Goal: Information Seeking & Learning: Learn about a topic

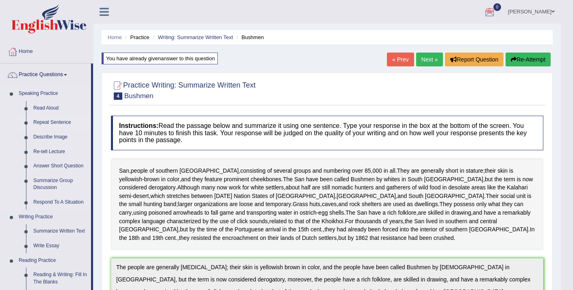
click at [61, 120] on link "Repeat Sentence" at bounding box center [60, 122] width 61 height 15
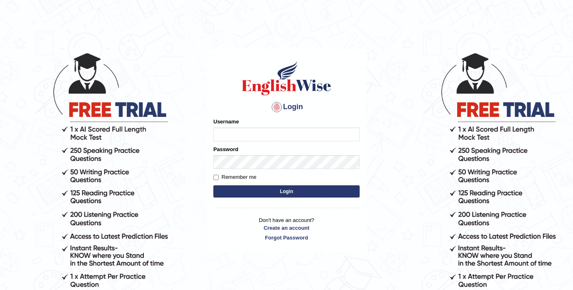
scroll to position [5, 0]
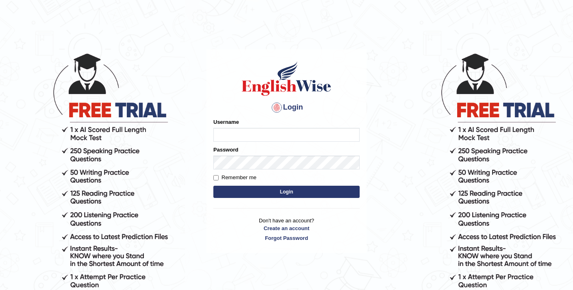
type input "elhamdavoodi"
click at [272, 192] on button "Login" at bounding box center [287, 191] width 146 height 12
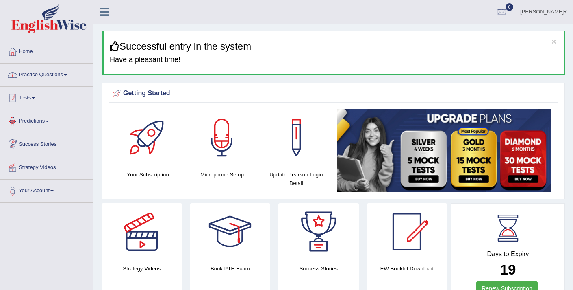
click at [70, 74] on link "Practice Questions" at bounding box center [46, 73] width 93 height 20
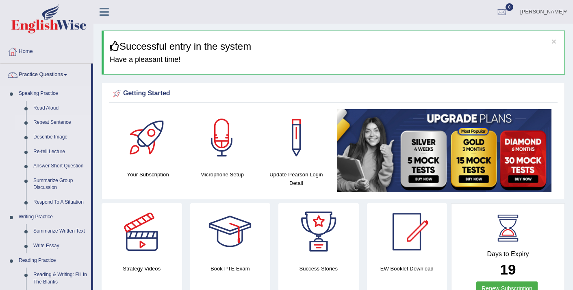
click at [56, 120] on link "Repeat Sentence" at bounding box center [60, 122] width 61 height 15
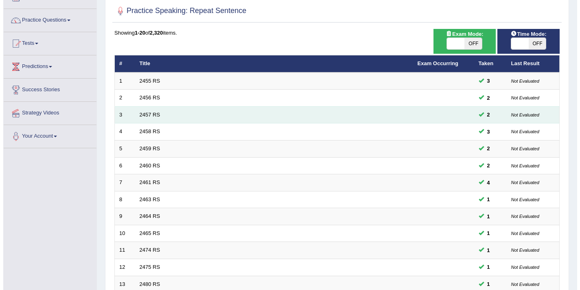
scroll to position [57, 0]
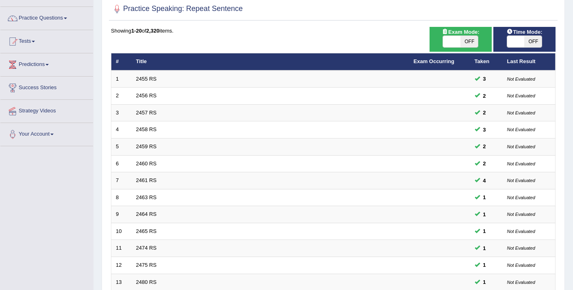
click at [453, 41] on span at bounding box center [451, 41] width 17 height 11
checkbox input "true"
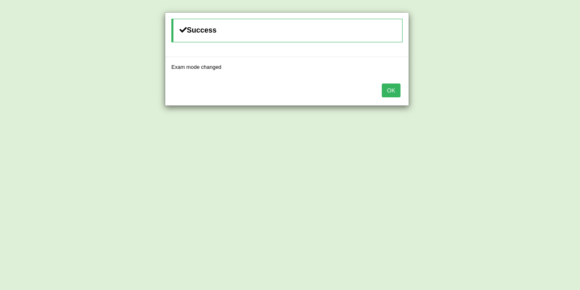
click at [388, 94] on button "OK" at bounding box center [391, 90] width 19 height 14
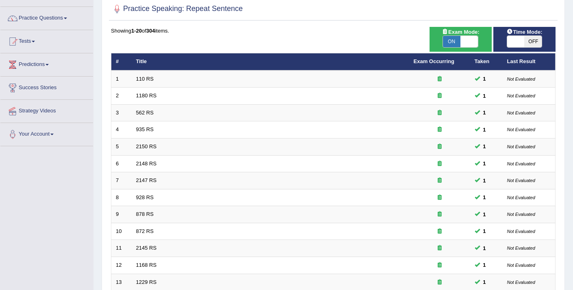
click at [512, 40] on span at bounding box center [516, 41] width 17 height 11
checkbox input "true"
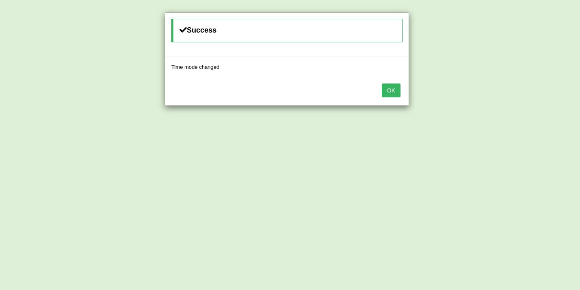
click at [393, 91] on button "OK" at bounding box center [391, 90] width 19 height 14
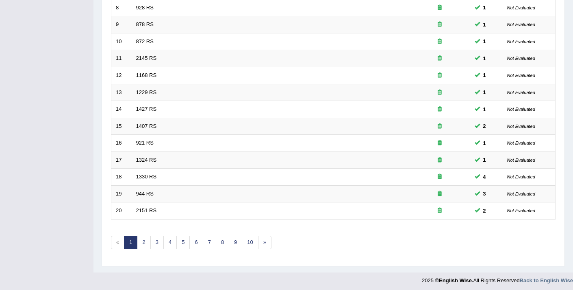
scroll to position [249, 0]
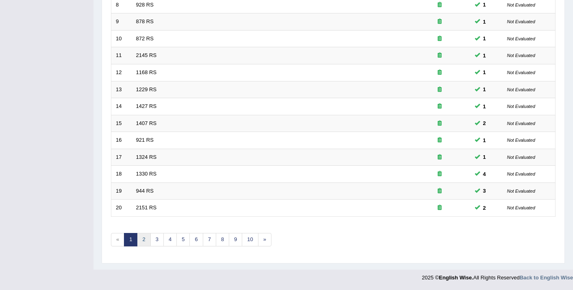
click at [146, 244] on link "2" at bounding box center [143, 239] width 13 height 13
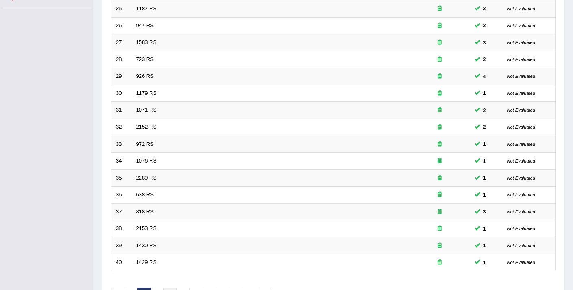
scroll to position [249, 0]
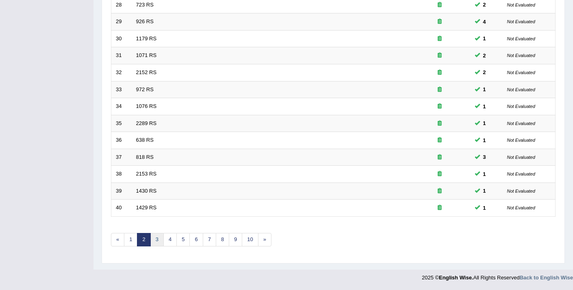
click at [156, 244] on link "3" at bounding box center [156, 239] width 13 height 13
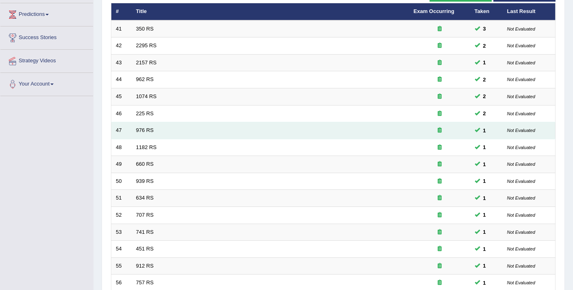
scroll to position [227, 0]
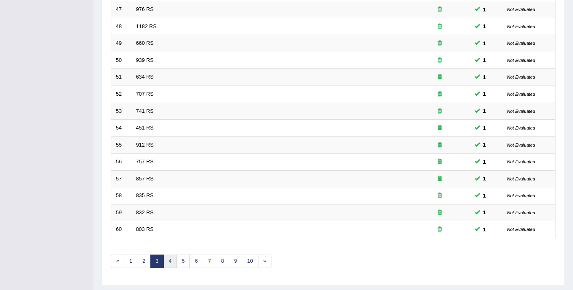
click at [169, 260] on link "4" at bounding box center [170, 260] width 13 height 13
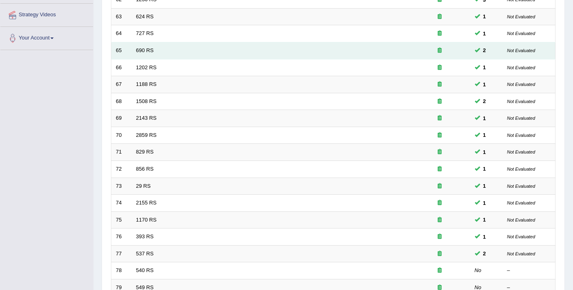
scroll to position [249, 0]
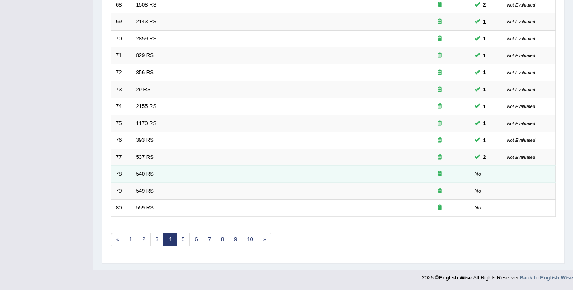
click at [148, 174] on link "540 RS" at bounding box center [144, 173] width 17 height 6
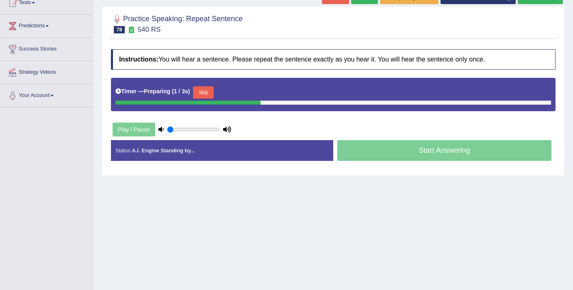
scroll to position [103, 0]
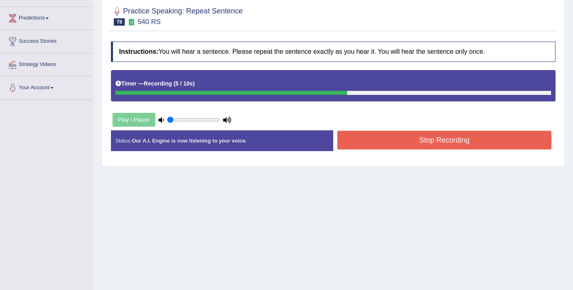
click at [373, 139] on button "Stop Recording" at bounding box center [445, 140] width 214 height 19
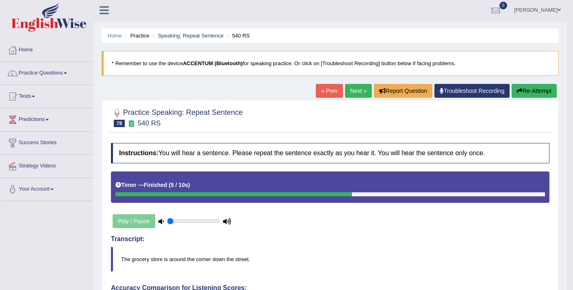
scroll to position [0, 0]
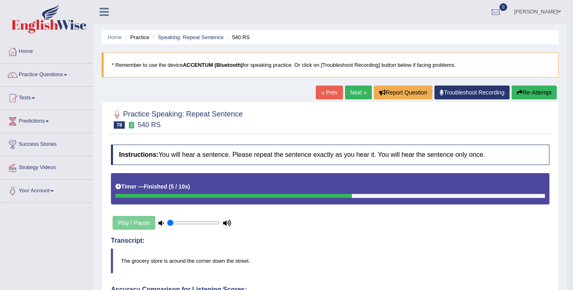
click at [362, 94] on link "Next »" at bounding box center [358, 92] width 27 height 14
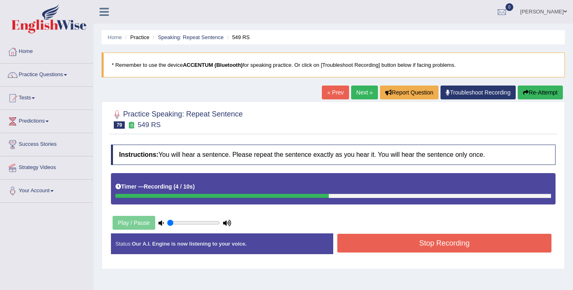
click at [368, 239] on button "Stop Recording" at bounding box center [445, 242] width 214 height 19
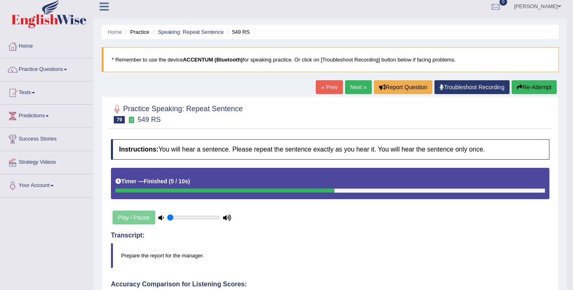
scroll to position [13, 0]
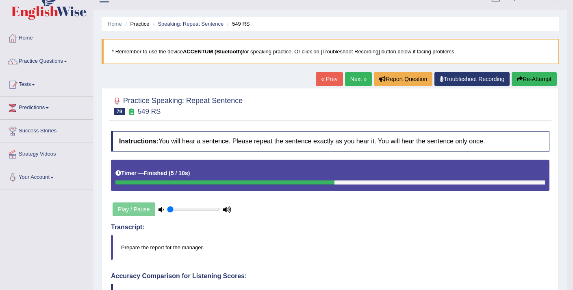
click at [347, 78] on link "Next »" at bounding box center [358, 79] width 27 height 14
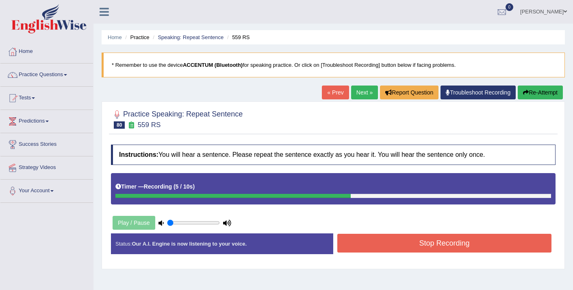
click at [421, 240] on button "Stop Recording" at bounding box center [445, 242] width 214 height 19
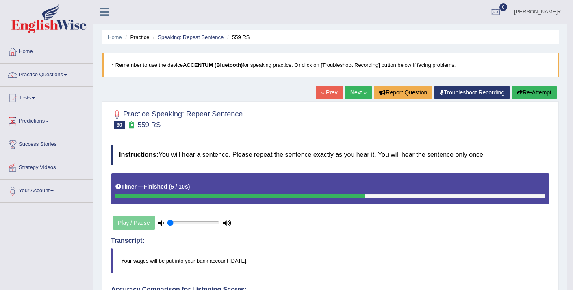
click at [345, 91] on link "Next »" at bounding box center [358, 92] width 27 height 14
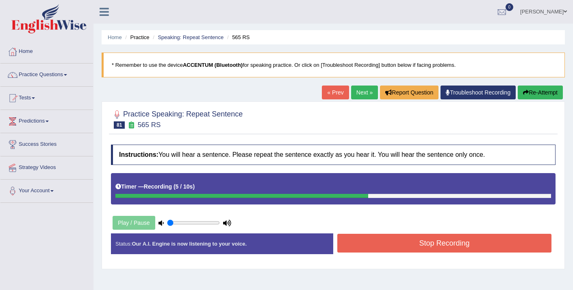
click at [413, 244] on button "Stop Recording" at bounding box center [445, 242] width 214 height 19
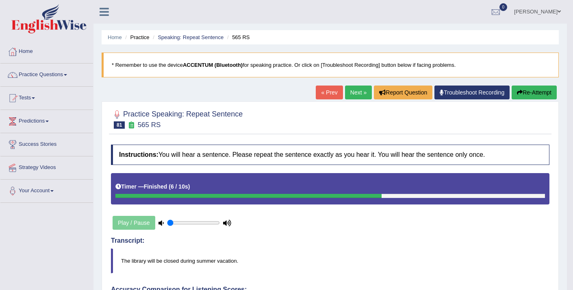
click at [360, 95] on link "Next »" at bounding box center [358, 92] width 27 height 14
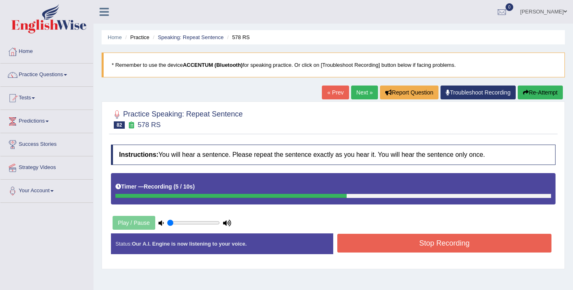
click at [393, 239] on button "Stop Recording" at bounding box center [445, 242] width 214 height 19
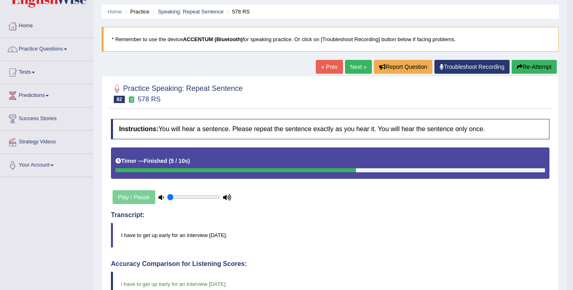
scroll to position [20, 0]
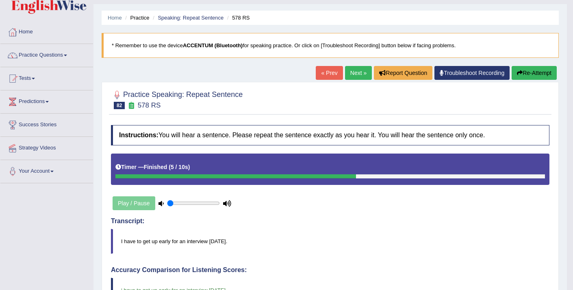
click at [347, 72] on link "Next »" at bounding box center [358, 73] width 27 height 14
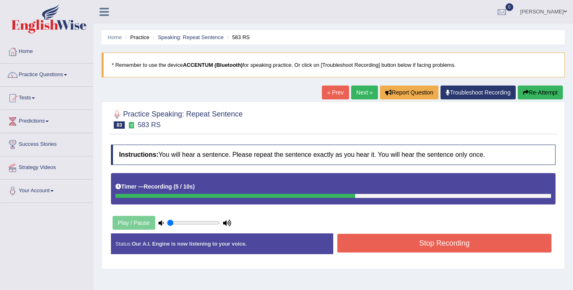
click at [419, 244] on button "Stop Recording" at bounding box center [445, 242] width 214 height 19
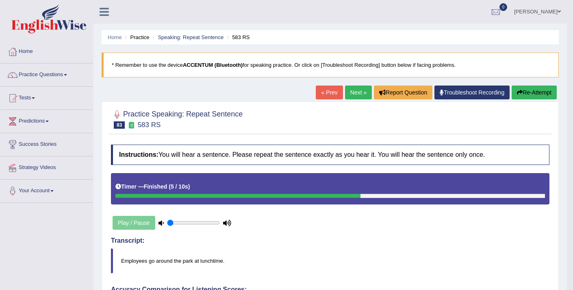
click at [352, 93] on link "Next »" at bounding box center [358, 92] width 27 height 14
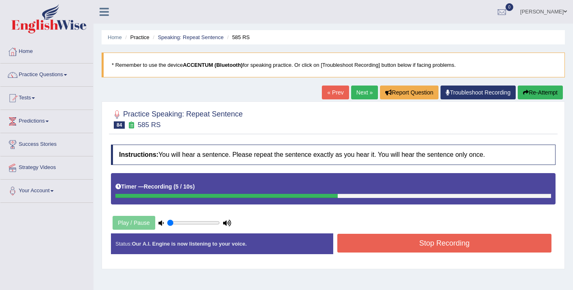
click at [447, 248] on button "Stop Recording" at bounding box center [445, 242] width 214 height 19
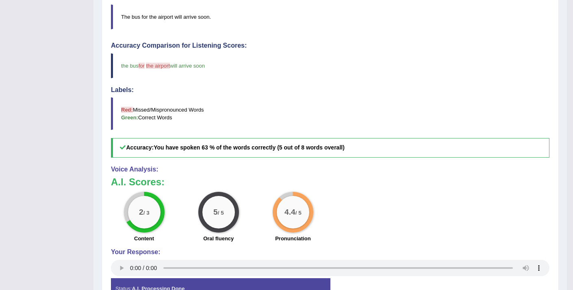
scroll to position [60, 0]
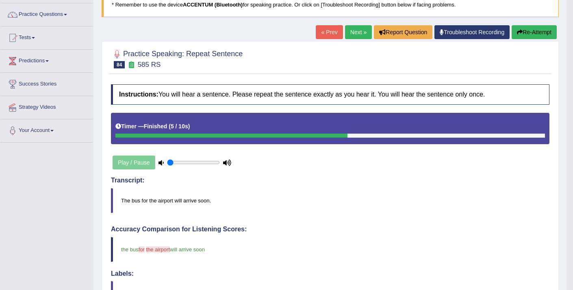
click at [353, 34] on link "Next »" at bounding box center [358, 32] width 27 height 14
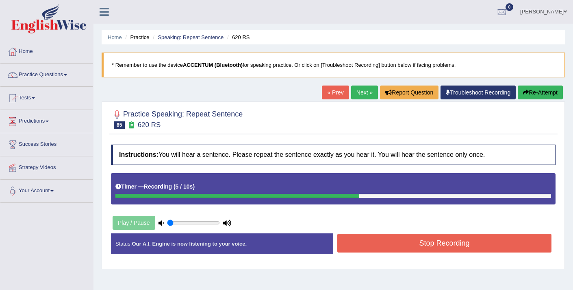
click at [454, 244] on button "Stop Recording" at bounding box center [445, 242] width 214 height 19
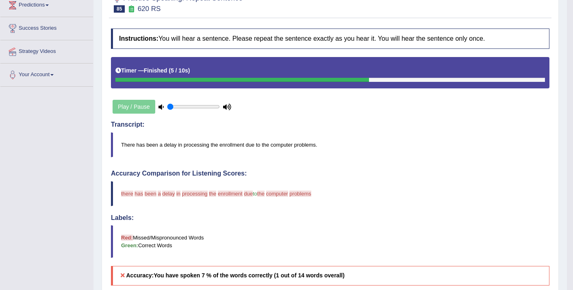
scroll to position [88, 0]
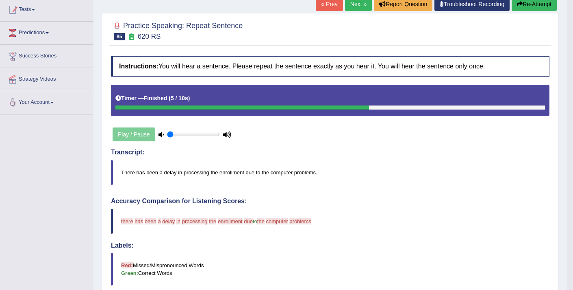
click at [538, 7] on button "Re-Attempt" at bounding box center [534, 4] width 45 height 14
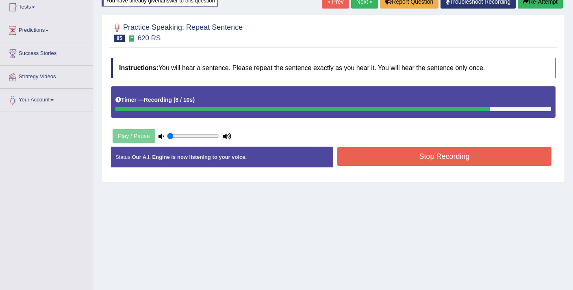
click at [395, 161] on button "Stop Recording" at bounding box center [445, 156] width 214 height 19
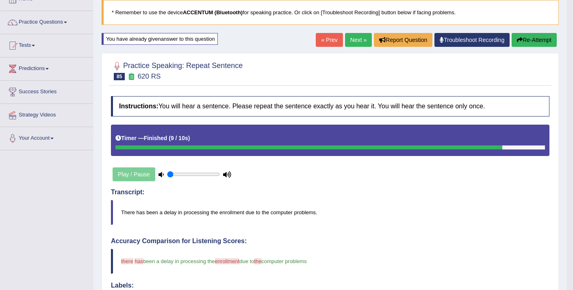
scroll to position [35, 0]
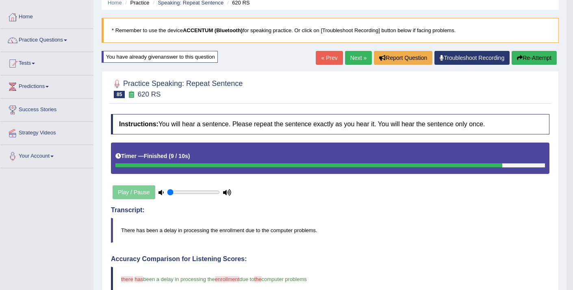
click at [354, 57] on link "Next »" at bounding box center [358, 58] width 27 height 14
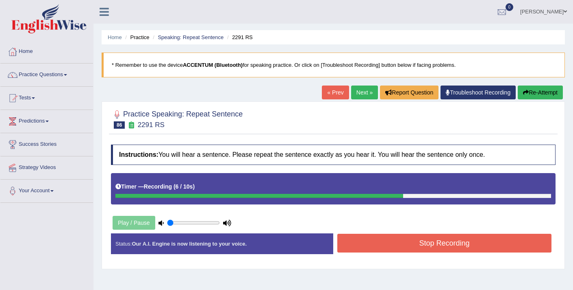
click at [403, 244] on button "Stop Recording" at bounding box center [445, 242] width 214 height 19
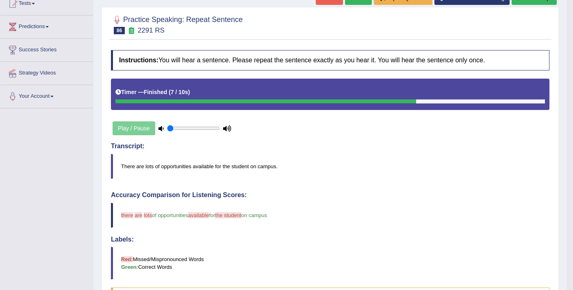
scroll to position [88, 0]
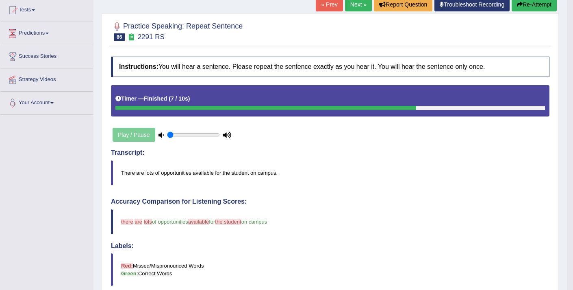
click at [354, 9] on link "Next »" at bounding box center [358, 5] width 27 height 14
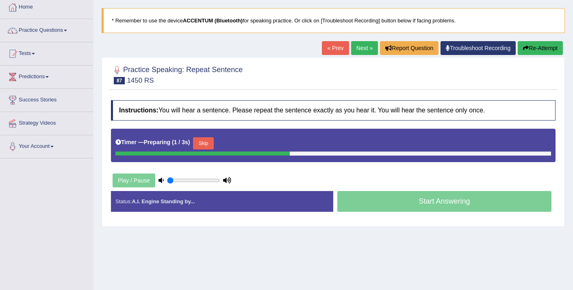
scroll to position [46, 0]
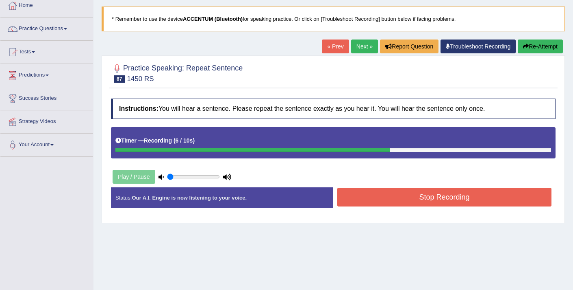
click at [365, 200] on button "Stop Recording" at bounding box center [445, 197] width 214 height 19
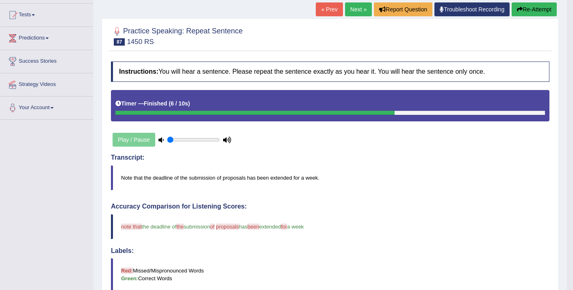
scroll to position [49, 0]
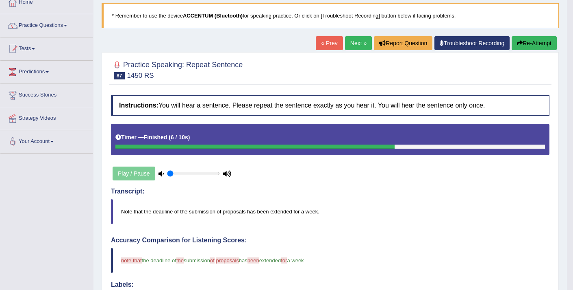
click at [357, 44] on link "Next »" at bounding box center [358, 43] width 27 height 14
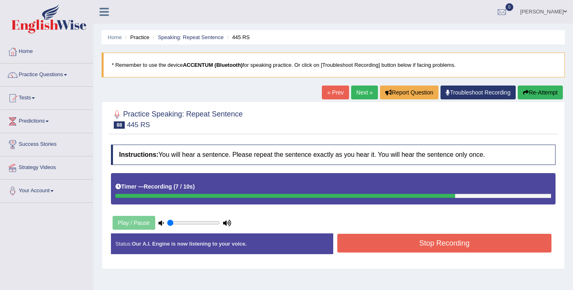
click at [465, 241] on button "Stop Recording" at bounding box center [445, 242] width 214 height 19
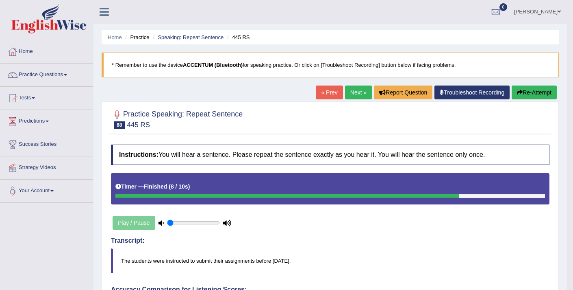
click at [354, 96] on link "Next »" at bounding box center [358, 92] width 27 height 14
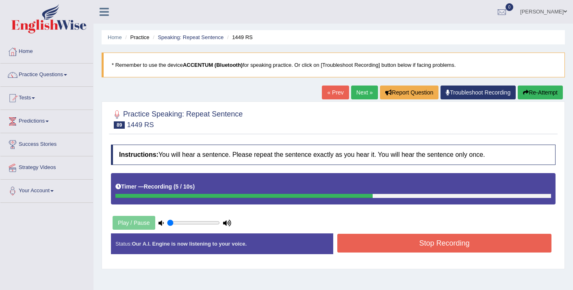
click at [447, 242] on button "Stop Recording" at bounding box center [445, 242] width 214 height 19
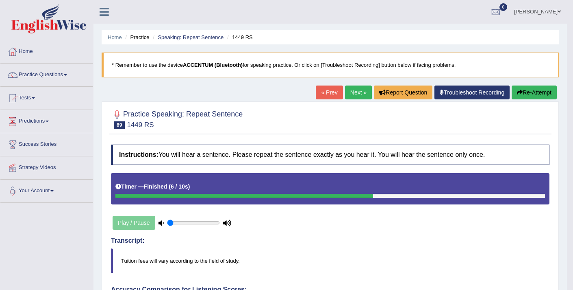
click at [354, 94] on link "Next »" at bounding box center [358, 92] width 27 height 14
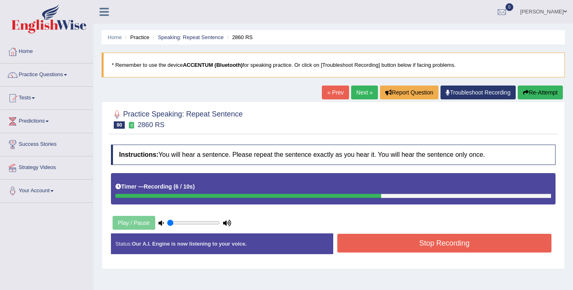
click at [427, 241] on button "Stop Recording" at bounding box center [445, 242] width 214 height 19
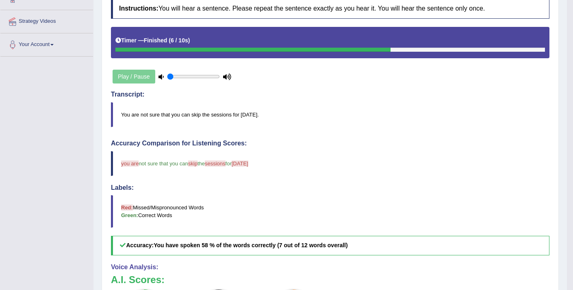
scroll to position [38, 0]
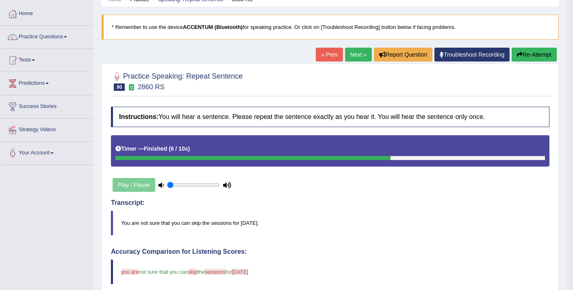
click at [357, 55] on link "Next »" at bounding box center [358, 55] width 27 height 14
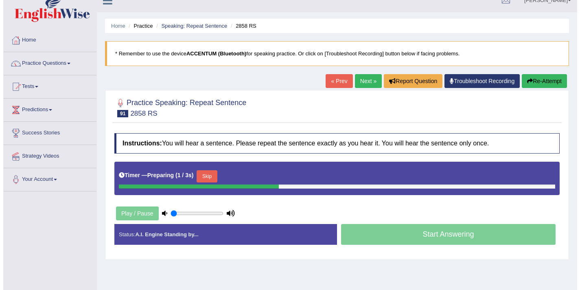
scroll to position [14, 0]
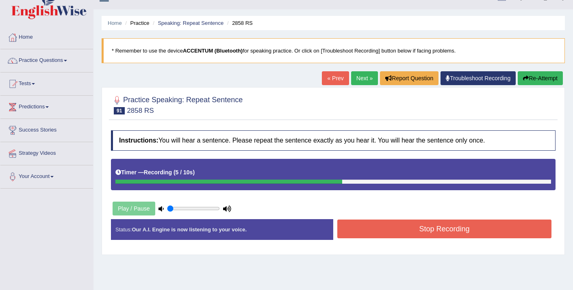
click at [368, 233] on button "Stop Recording" at bounding box center [445, 228] width 214 height 19
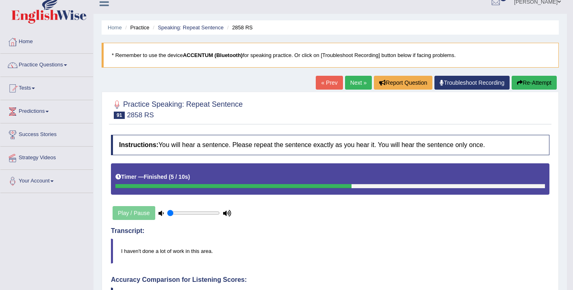
scroll to position [0, 0]
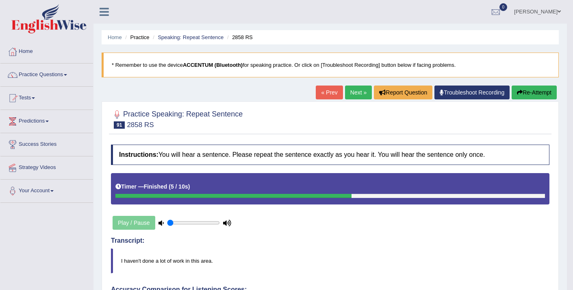
click at [347, 94] on link "Next »" at bounding box center [358, 92] width 27 height 14
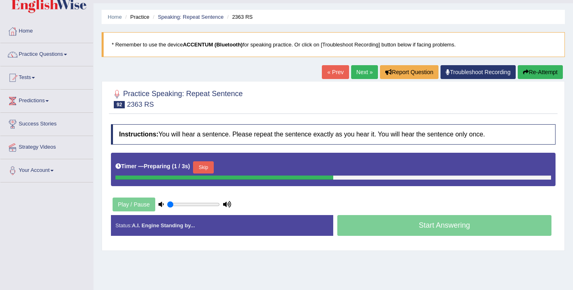
scroll to position [68, 0]
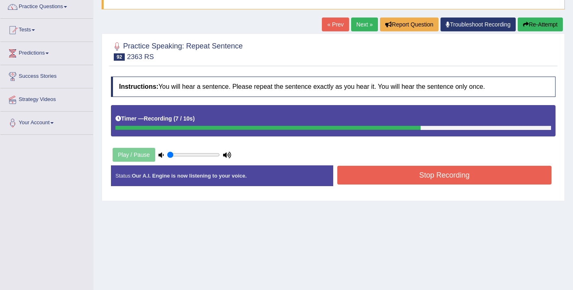
click at [368, 177] on button "Stop Recording" at bounding box center [445, 175] width 214 height 19
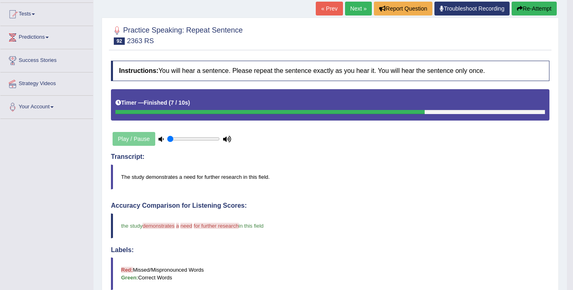
scroll to position [83, 0]
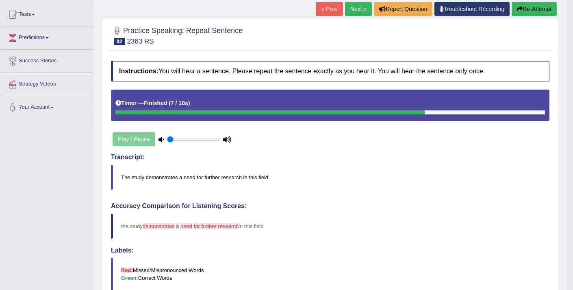
click at [361, 4] on link "Next »" at bounding box center [358, 9] width 27 height 14
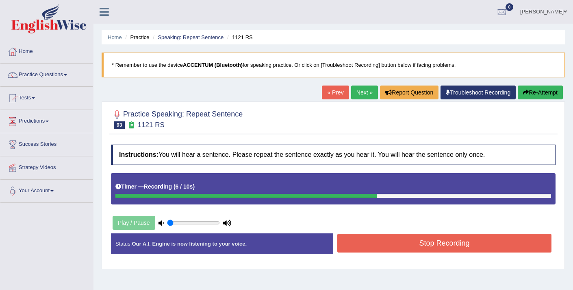
click at [402, 246] on button "Stop Recording" at bounding box center [445, 242] width 214 height 19
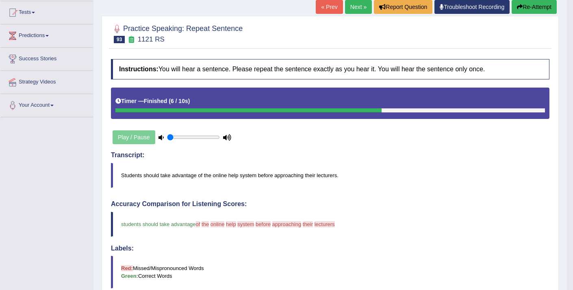
scroll to position [77, 0]
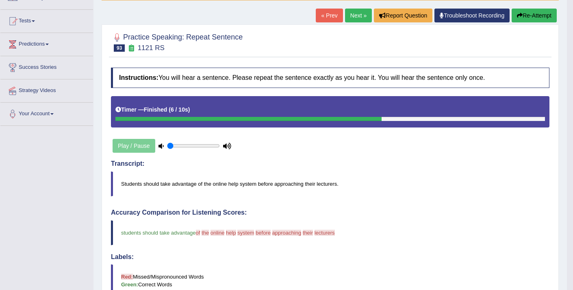
click at [528, 15] on button "Re-Attempt" at bounding box center [534, 16] width 45 height 14
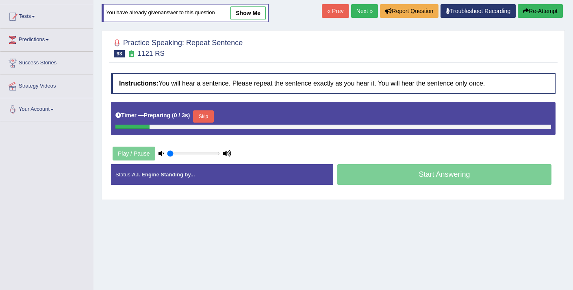
scroll to position [77, 0]
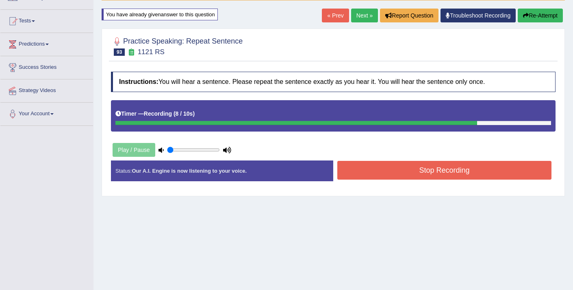
click at [376, 168] on button "Stop Recording" at bounding box center [445, 170] width 214 height 19
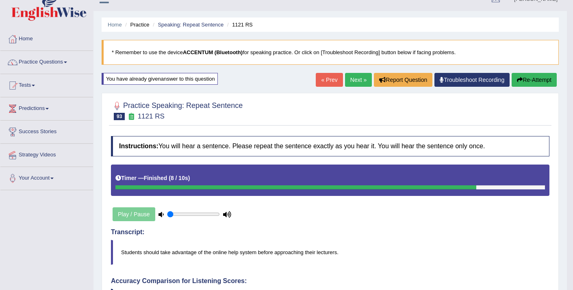
scroll to position [0, 0]
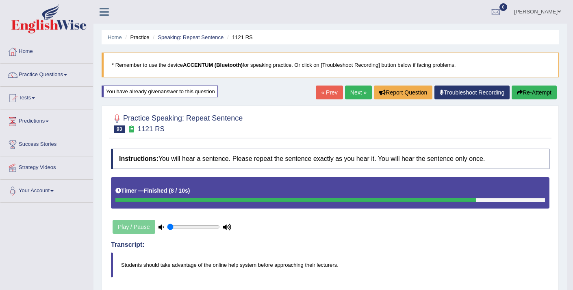
click at [353, 92] on link "Next »" at bounding box center [358, 92] width 27 height 14
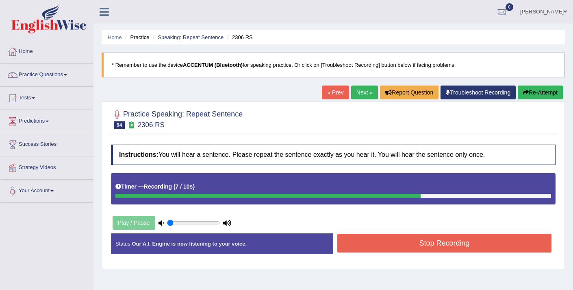
click at [380, 240] on button "Stop Recording" at bounding box center [445, 242] width 214 height 19
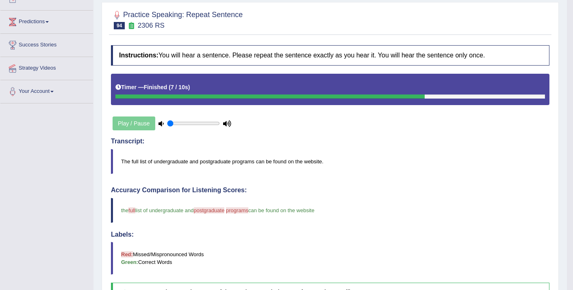
scroll to position [74, 0]
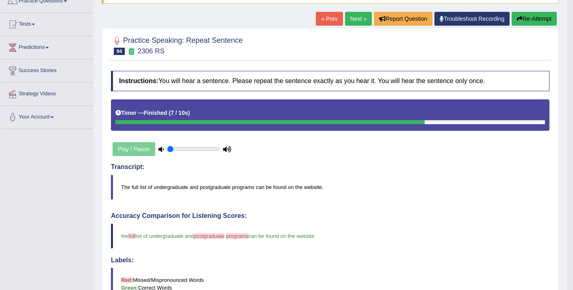
click at [350, 24] on link "Next »" at bounding box center [358, 19] width 27 height 14
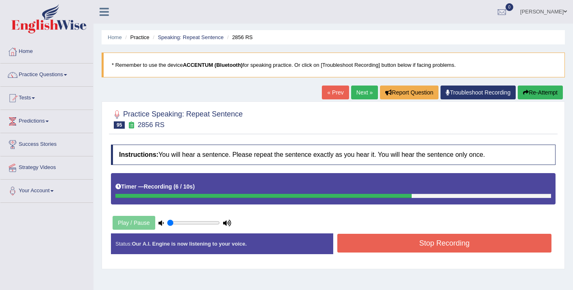
click at [390, 238] on button "Stop Recording" at bounding box center [445, 242] width 214 height 19
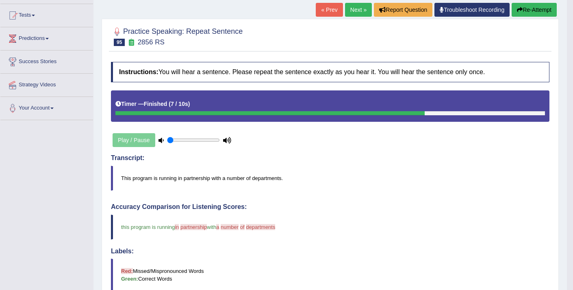
scroll to position [68, 0]
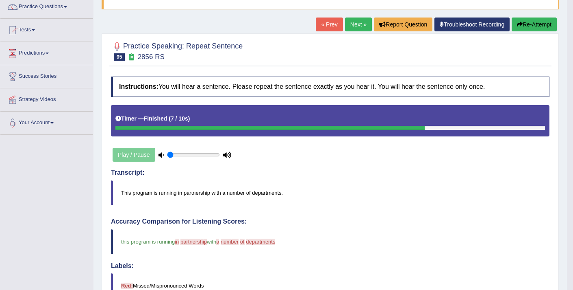
click at [519, 22] on icon "button" at bounding box center [520, 25] width 6 height 6
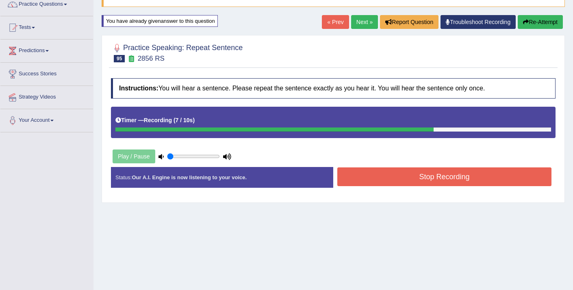
click at [377, 176] on button "Stop Recording" at bounding box center [445, 176] width 214 height 19
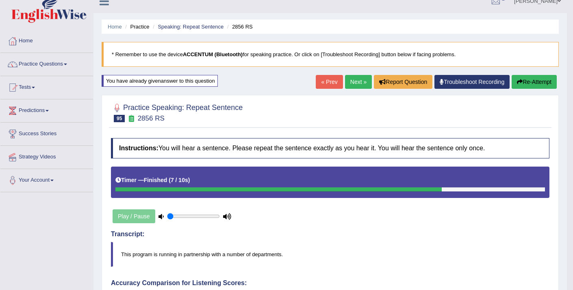
scroll to position [2, 0]
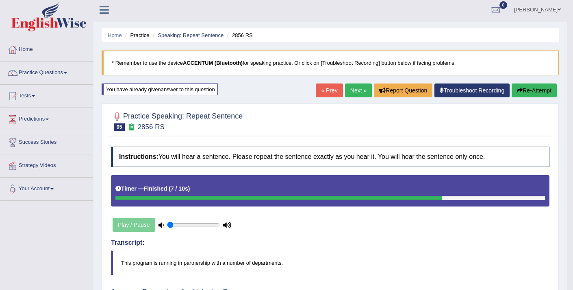
click at [355, 94] on link "Next »" at bounding box center [358, 90] width 27 height 14
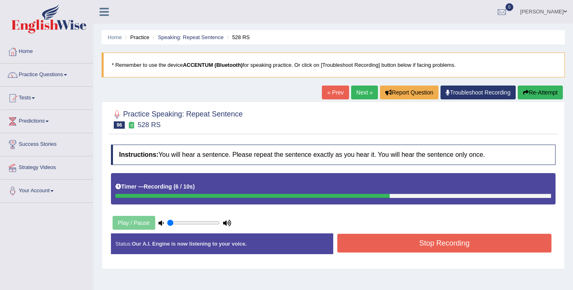
click at [365, 246] on button "Stop Recording" at bounding box center [445, 242] width 214 height 19
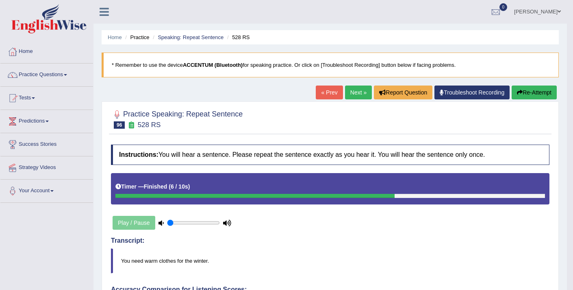
click at [530, 94] on button "Re-Attempt" at bounding box center [534, 92] width 45 height 14
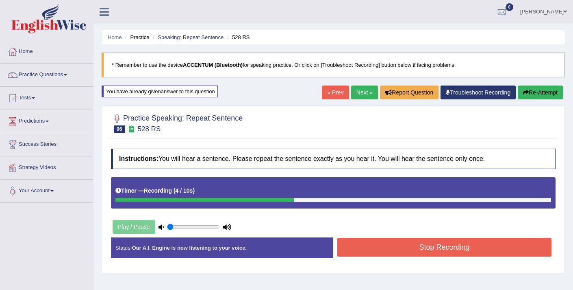
click at [372, 248] on button "Stop Recording" at bounding box center [445, 247] width 214 height 19
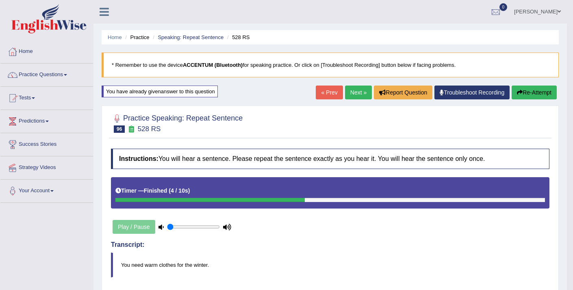
click at [349, 95] on link "Next »" at bounding box center [358, 92] width 27 height 14
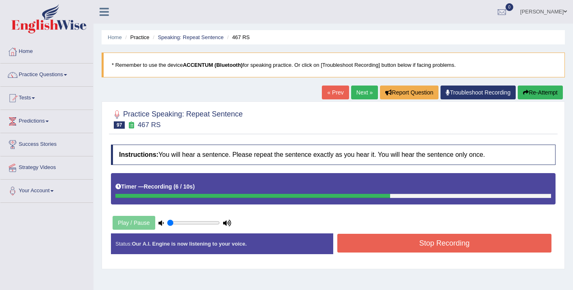
click at [397, 242] on button "Stop Recording" at bounding box center [445, 242] width 214 height 19
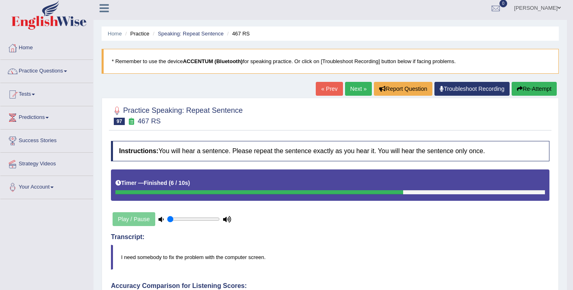
scroll to position [2, 0]
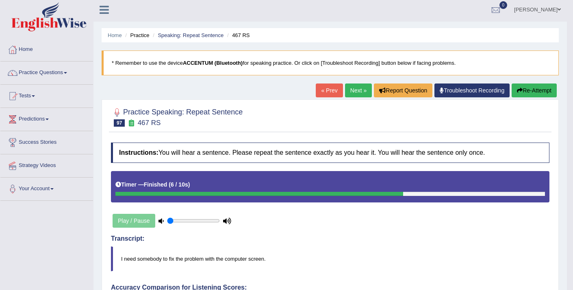
click at [537, 91] on button "Re-Attempt" at bounding box center [534, 90] width 45 height 14
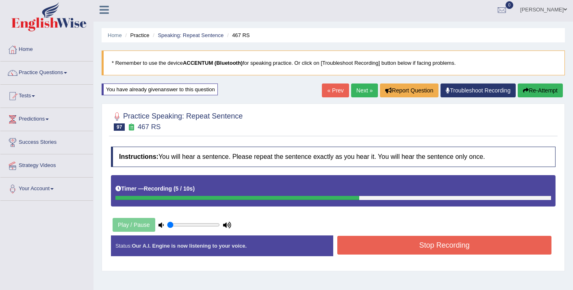
click at [486, 246] on button "Stop Recording" at bounding box center [445, 244] width 214 height 19
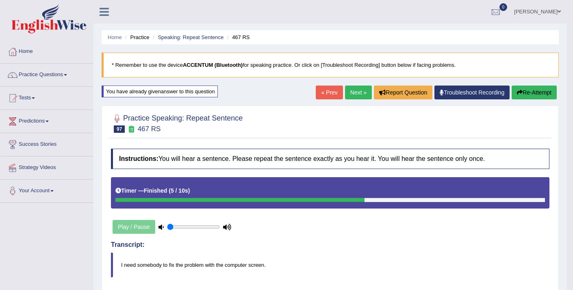
click at [353, 89] on link "Next »" at bounding box center [358, 92] width 27 height 14
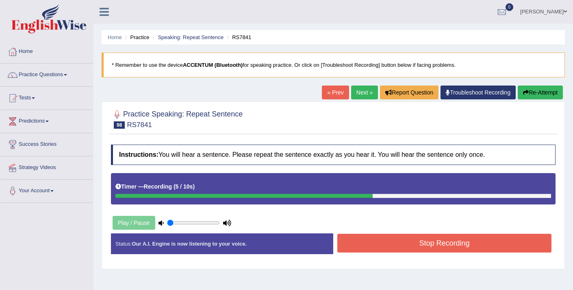
click at [441, 240] on button "Stop Recording" at bounding box center [445, 242] width 214 height 19
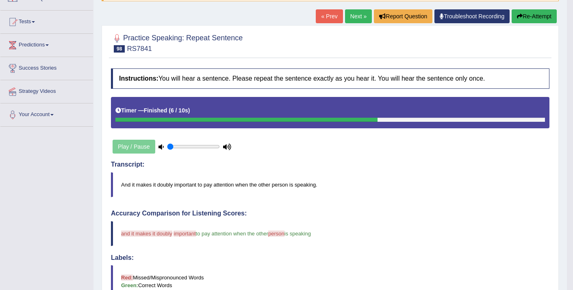
scroll to position [17, 0]
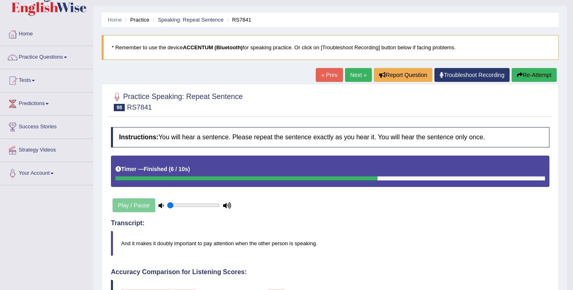
click at [529, 76] on button "Re-Attempt" at bounding box center [534, 75] width 45 height 14
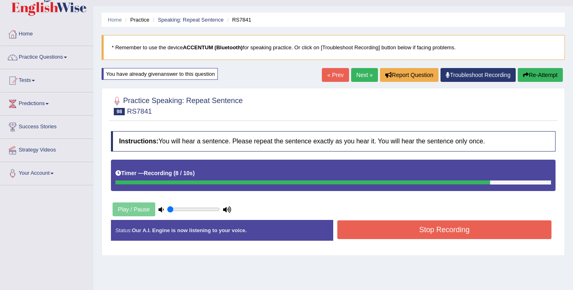
click at [429, 226] on button "Stop Recording" at bounding box center [445, 229] width 214 height 19
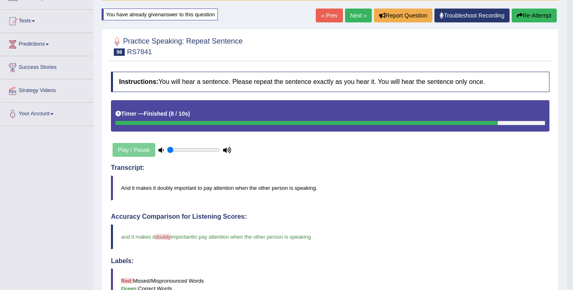
scroll to position [74, 0]
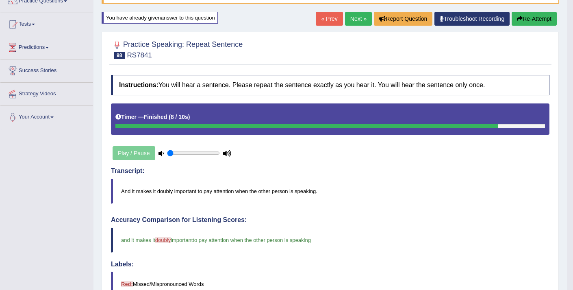
click at [353, 20] on link "Next »" at bounding box center [358, 19] width 27 height 14
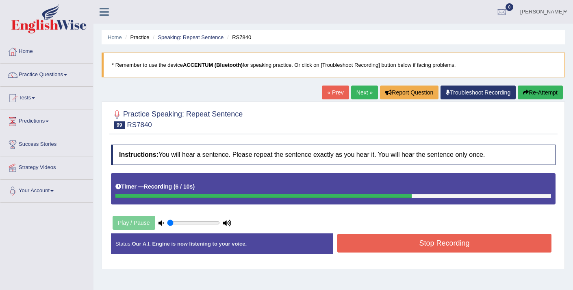
click at [396, 245] on button "Stop Recording" at bounding box center [445, 242] width 214 height 19
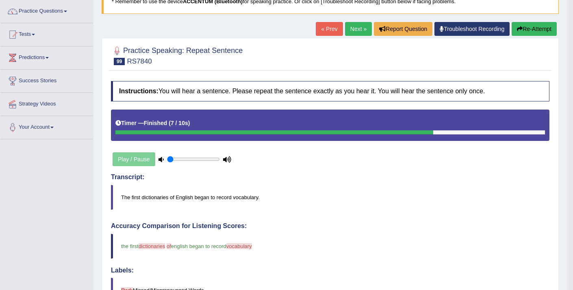
scroll to position [63, 0]
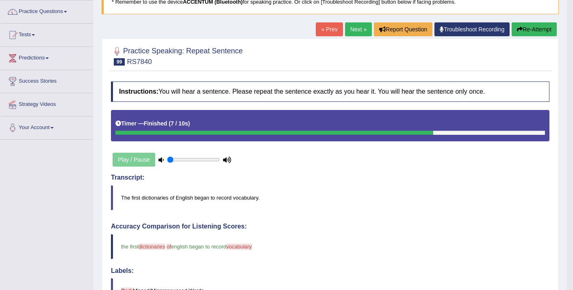
click at [357, 29] on link "Next »" at bounding box center [358, 29] width 27 height 14
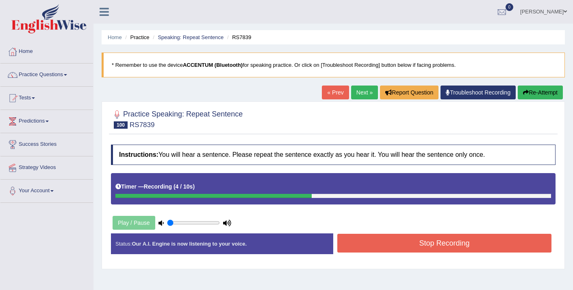
click at [384, 245] on button "Stop Recording" at bounding box center [445, 242] width 214 height 19
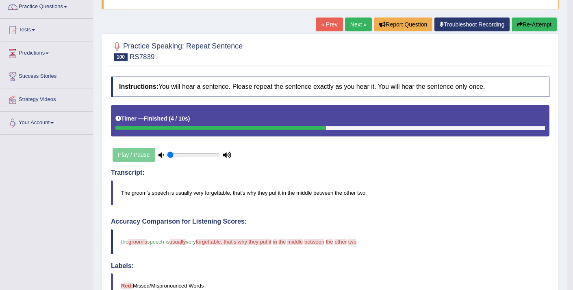
scroll to position [68, 0]
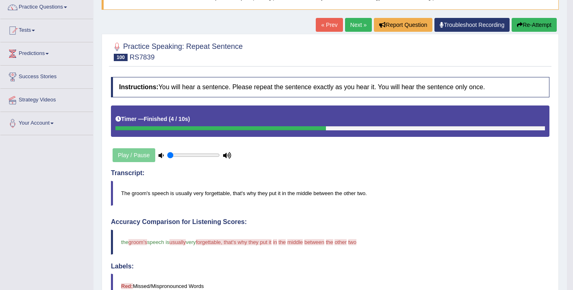
click at [533, 24] on button "Re-Attempt" at bounding box center [534, 25] width 45 height 14
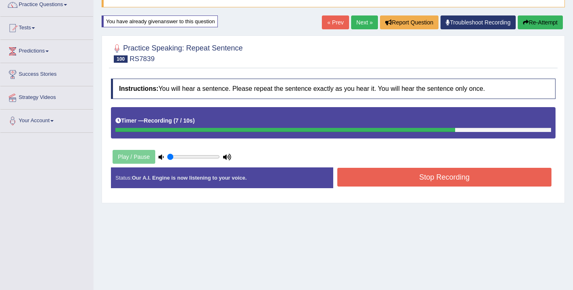
click at [385, 176] on button "Stop Recording" at bounding box center [445, 177] width 214 height 19
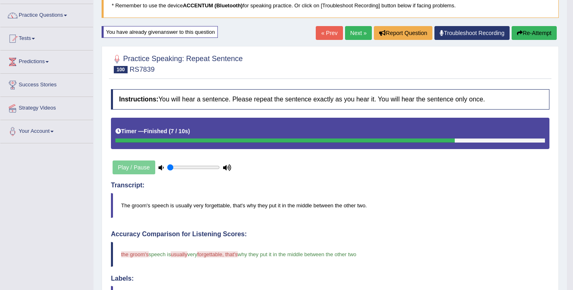
scroll to position [57, 0]
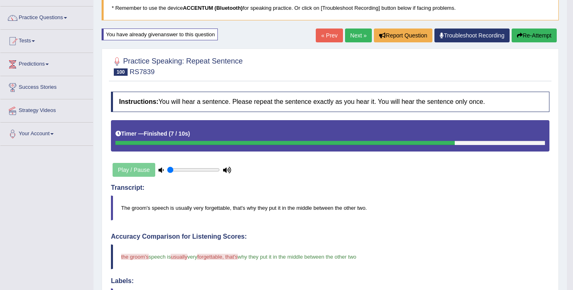
click at [350, 38] on link "Next »" at bounding box center [358, 35] width 27 height 14
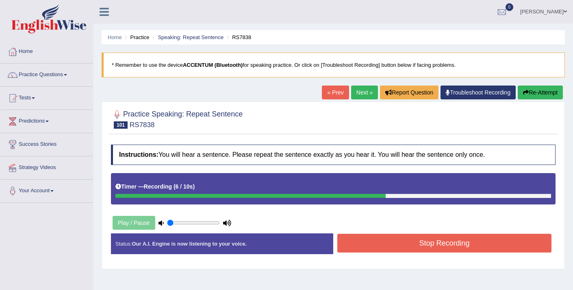
click at [402, 241] on button "Stop Recording" at bounding box center [445, 242] width 214 height 19
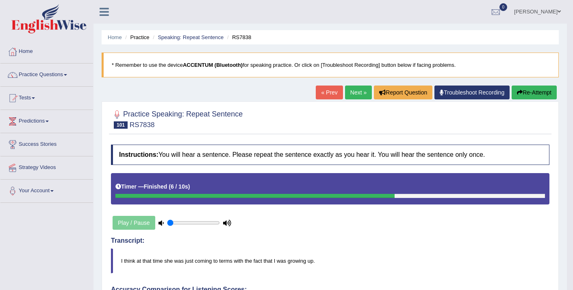
click at [529, 97] on button "Re-Attempt" at bounding box center [534, 92] width 45 height 14
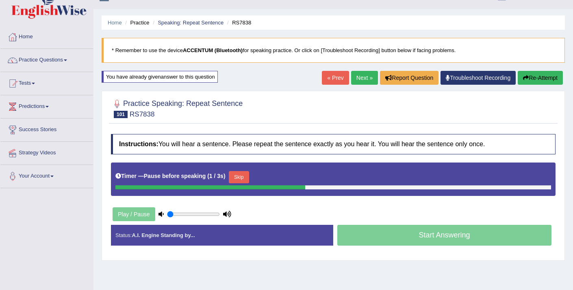
scroll to position [16, 0]
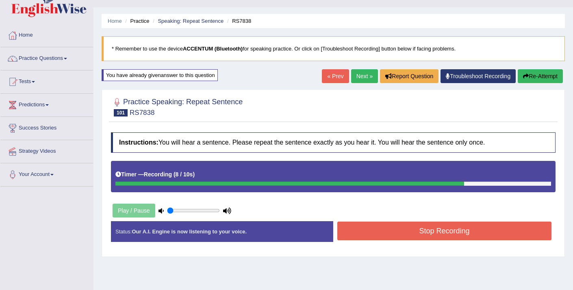
click at [396, 233] on button "Stop Recording" at bounding box center [445, 230] width 214 height 19
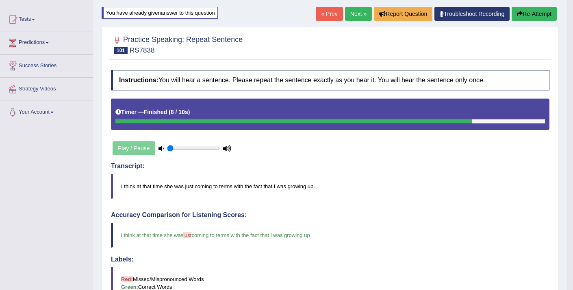
scroll to position [68, 0]
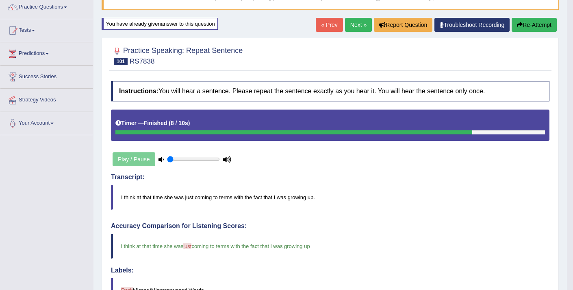
click at [357, 22] on link "Next »" at bounding box center [358, 25] width 27 height 14
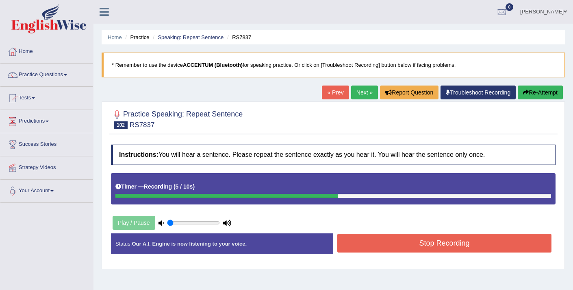
click at [452, 239] on button "Stop Recording" at bounding box center [445, 242] width 214 height 19
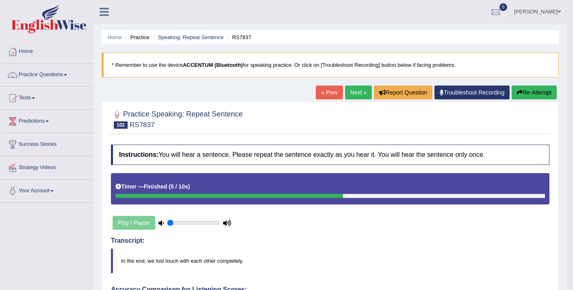
click at [529, 88] on button "Re-Attempt" at bounding box center [534, 92] width 45 height 14
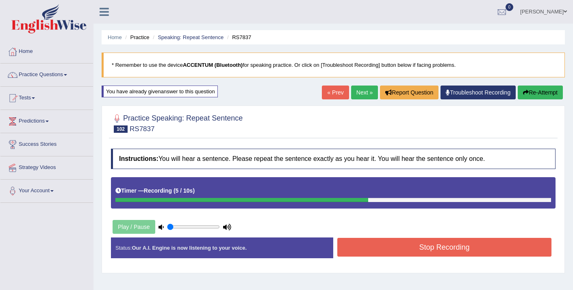
click at [464, 246] on button "Stop Recording" at bounding box center [445, 247] width 214 height 19
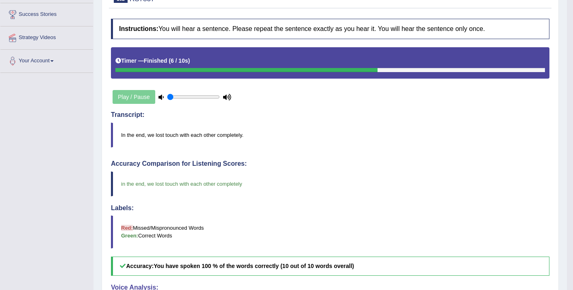
scroll to position [24, 0]
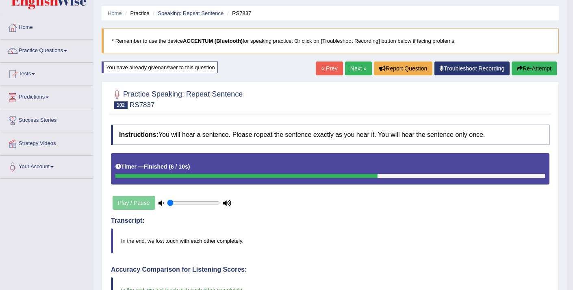
click at [355, 70] on link "Next »" at bounding box center [358, 68] width 27 height 14
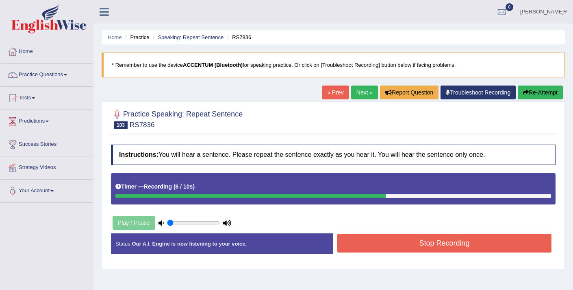
click at [438, 238] on button "Stop Recording" at bounding box center [445, 242] width 214 height 19
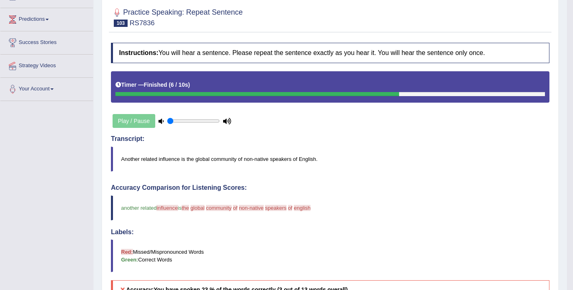
scroll to position [36, 0]
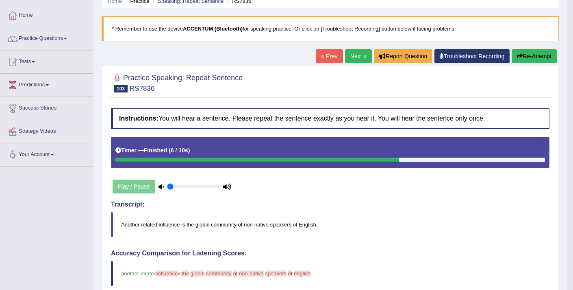
click at [533, 53] on button "Re-Attempt" at bounding box center [534, 56] width 45 height 14
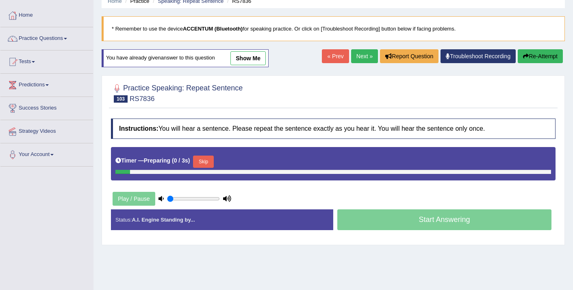
scroll to position [36, 0]
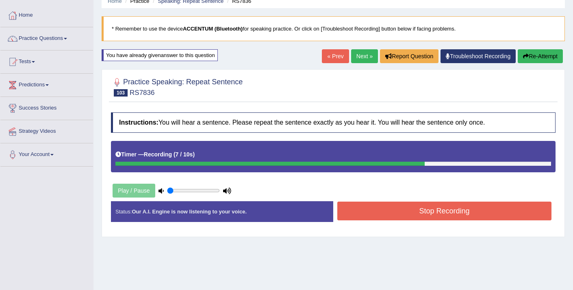
click at [462, 209] on button "Stop Recording" at bounding box center [445, 210] width 214 height 19
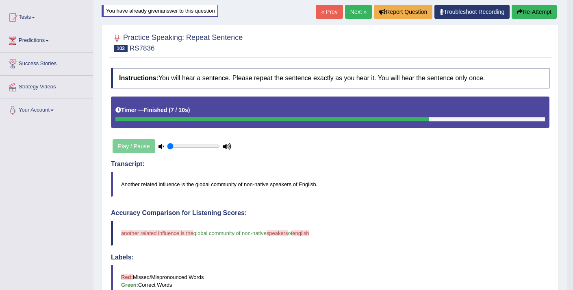
scroll to position [70, 0]
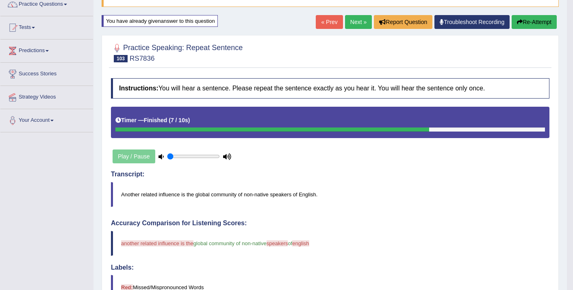
click at [533, 21] on button "Re-Attempt" at bounding box center [534, 22] width 45 height 14
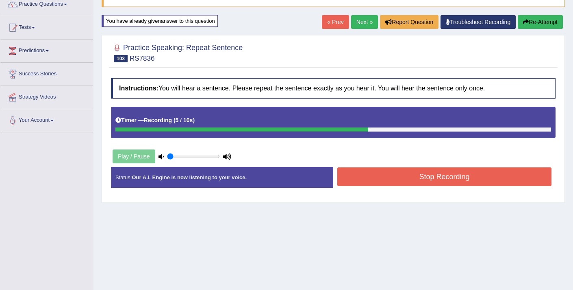
click at [386, 174] on button "Stop Recording" at bounding box center [445, 176] width 214 height 19
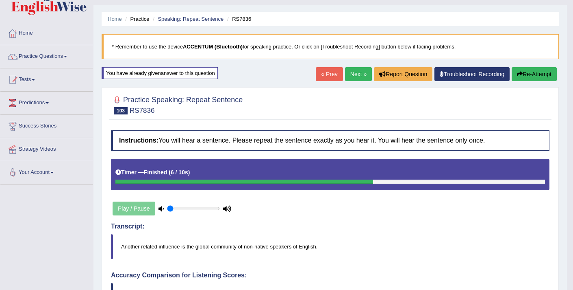
scroll to position [13, 0]
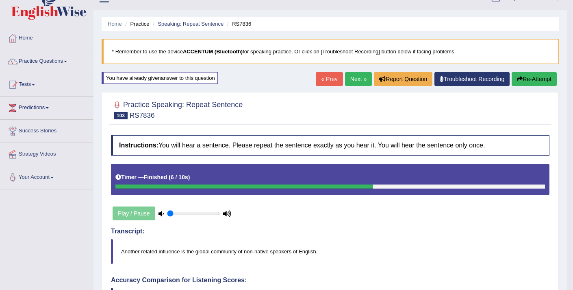
click at [357, 83] on link "Next »" at bounding box center [358, 79] width 27 height 14
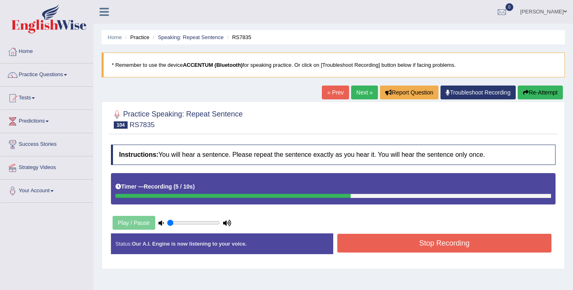
click at [414, 245] on button "Stop Recording" at bounding box center [445, 242] width 214 height 19
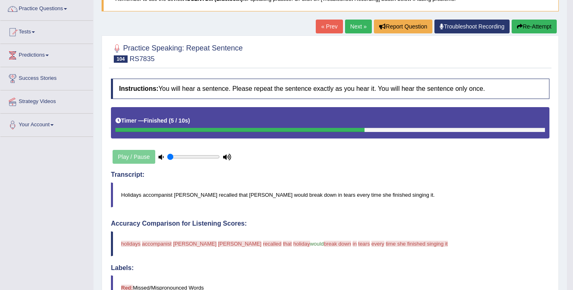
scroll to position [17, 0]
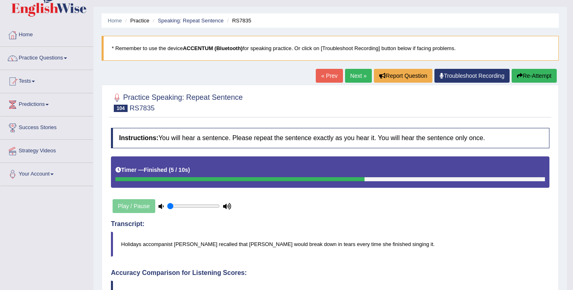
click at [543, 74] on button "Re-Attempt" at bounding box center [534, 76] width 45 height 14
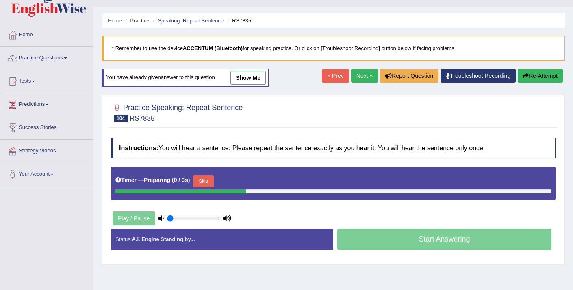
click at [210, 179] on button "Skip" at bounding box center [203, 181] width 20 height 12
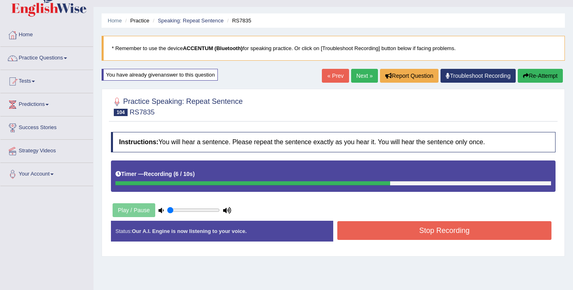
click at [407, 227] on button "Stop Recording" at bounding box center [445, 230] width 214 height 19
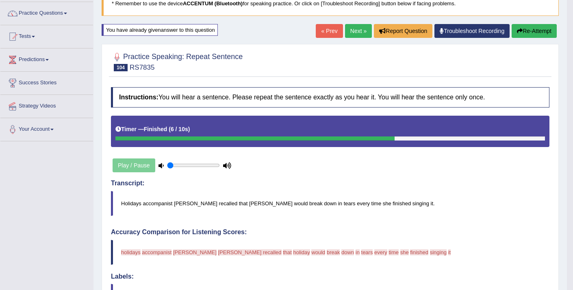
scroll to position [48, 0]
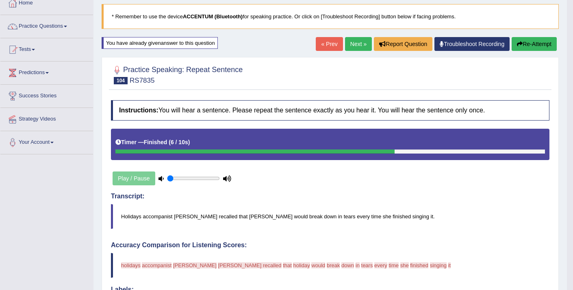
click at [352, 46] on link "Next »" at bounding box center [358, 44] width 27 height 14
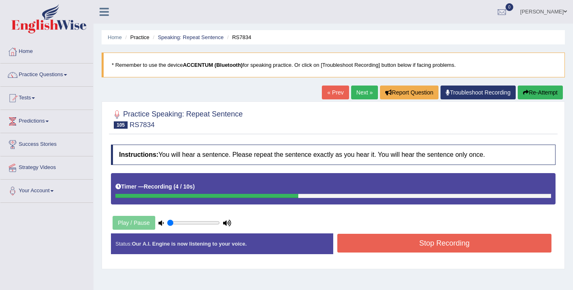
click at [399, 243] on button "Stop Recording" at bounding box center [445, 242] width 214 height 19
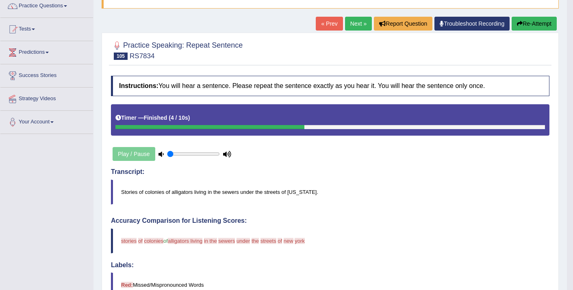
scroll to position [38, 0]
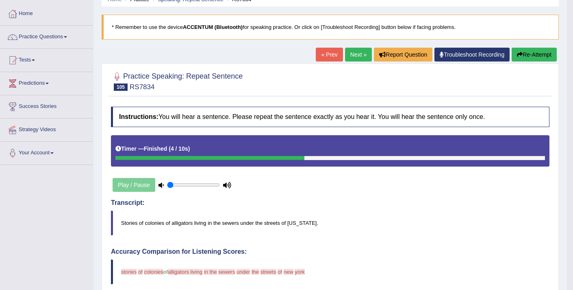
click at [527, 52] on button "Re-Attempt" at bounding box center [534, 55] width 45 height 14
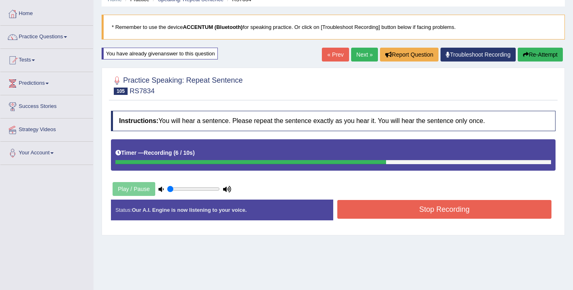
click at [410, 214] on button "Stop Recording" at bounding box center [445, 209] width 214 height 19
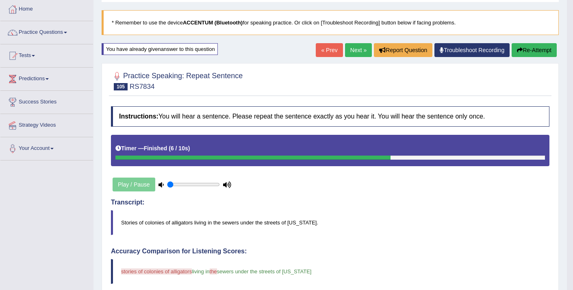
scroll to position [26, 0]
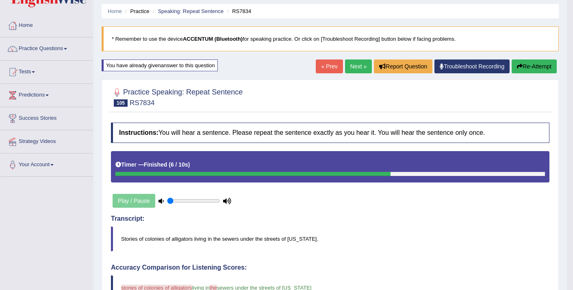
click at [531, 62] on button "Re-Attempt" at bounding box center [534, 66] width 45 height 14
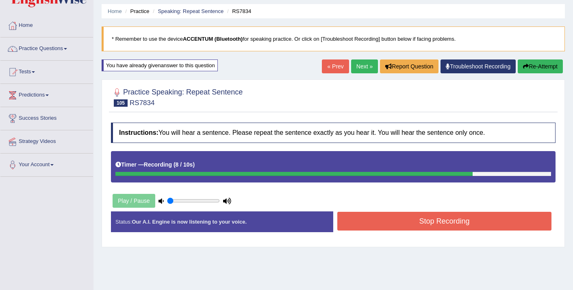
click at [429, 224] on button "Stop Recording" at bounding box center [445, 221] width 214 height 19
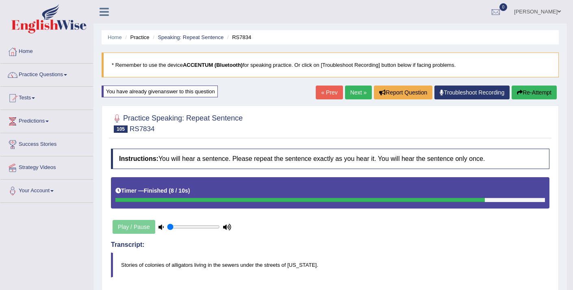
click at [348, 94] on link "Next »" at bounding box center [358, 92] width 27 height 14
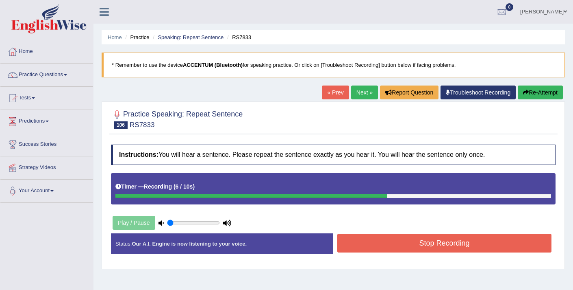
click at [435, 241] on button "Stop Recording" at bounding box center [445, 242] width 214 height 19
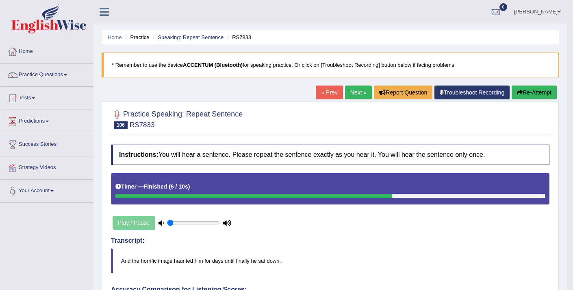
click at [517, 94] on icon "button" at bounding box center [520, 92] width 6 height 6
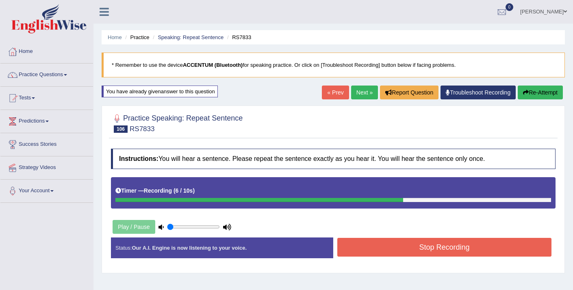
click at [448, 246] on button "Stop Recording" at bounding box center [445, 247] width 214 height 19
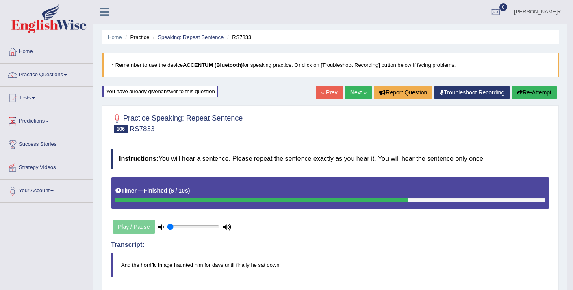
click at [352, 90] on link "Next »" at bounding box center [358, 92] width 27 height 14
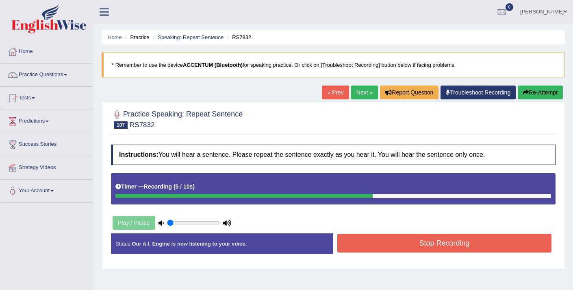
click at [419, 242] on button "Stop Recording" at bounding box center [445, 242] width 214 height 19
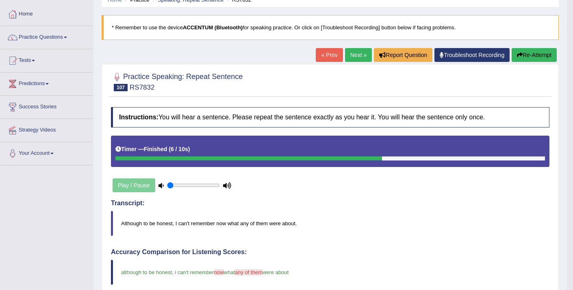
scroll to position [13, 0]
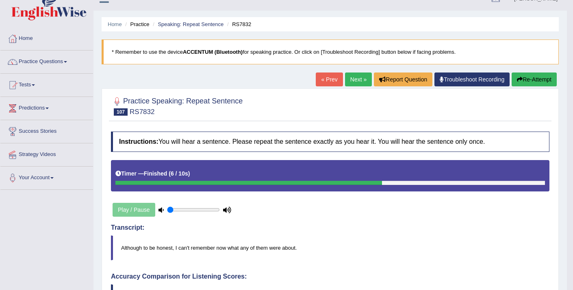
click at [353, 80] on link "Next »" at bounding box center [358, 79] width 27 height 14
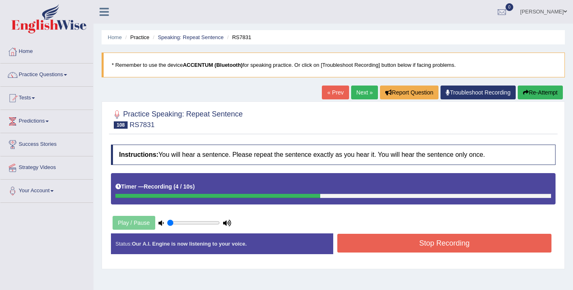
click at [415, 240] on button "Stop Recording" at bounding box center [445, 242] width 214 height 19
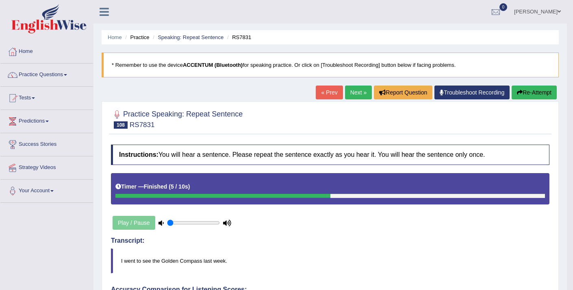
click at [350, 90] on link "Next »" at bounding box center [358, 92] width 27 height 14
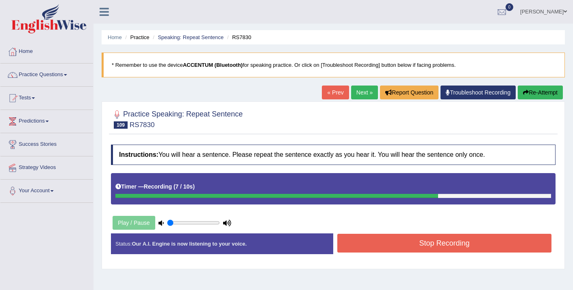
click at [430, 244] on button "Stop Recording" at bounding box center [445, 242] width 214 height 19
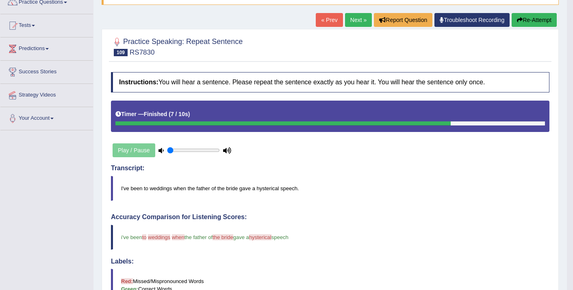
scroll to position [33, 0]
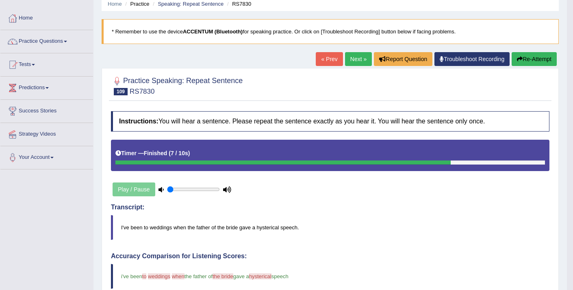
click at [531, 56] on button "Re-Attempt" at bounding box center [534, 59] width 45 height 14
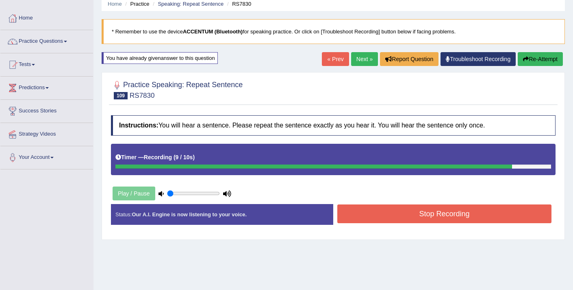
click at [403, 216] on button "Stop Recording" at bounding box center [445, 213] width 214 height 19
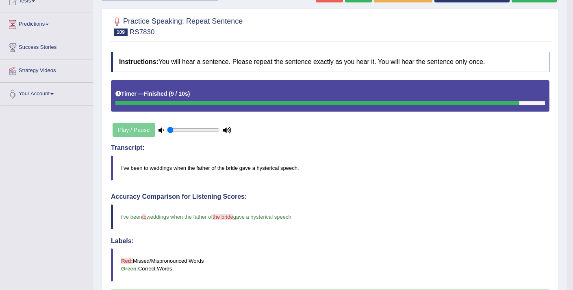
scroll to position [57, 0]
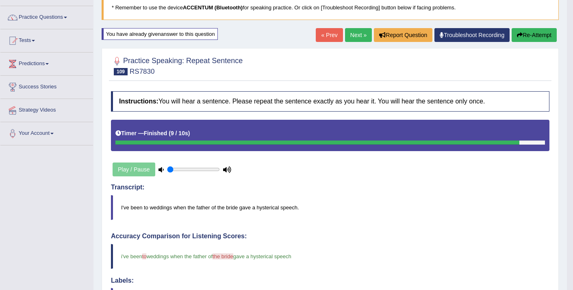
click at [528, 33] on button "Re-Attempt" at bounding box center [534, 35] width 45 height 14
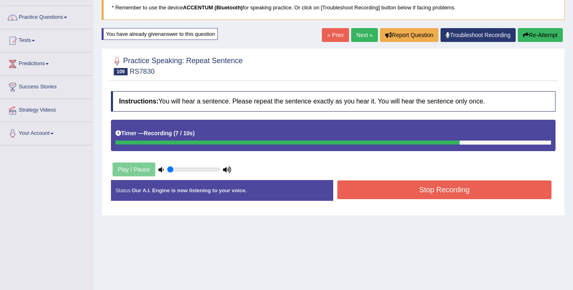
click at [432, 195] on button "Stop Recording" at bounding box center [445, 189] width 214 height 19
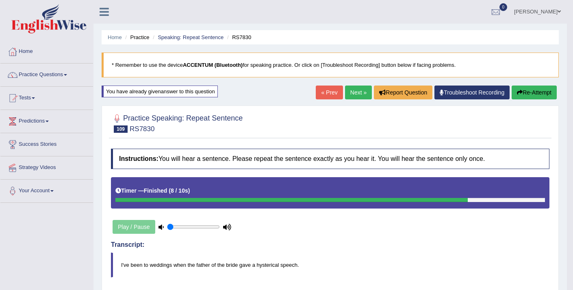
click at [353, 90] on link "Next »" at bounding box center [358, 92] width 27 height 14
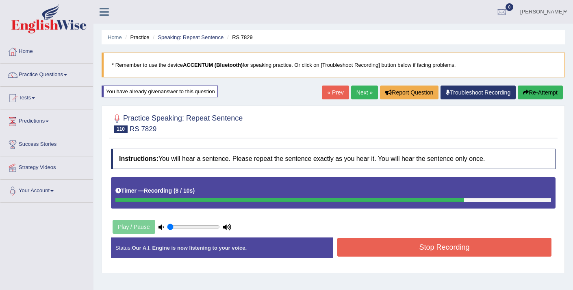
click at [456, 246] on button "Stop Recording" at bounding box center [445, 247] width 214 height 19
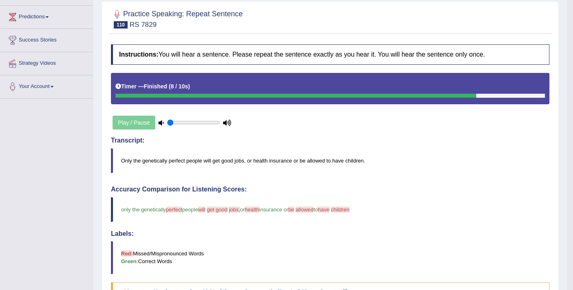
scroll to position [18, 0]
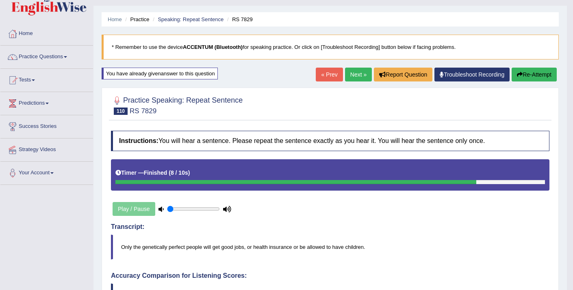
click at [536, 70] on button "Re-Attempt" at bounding box center [534, 75] width 45 height 14
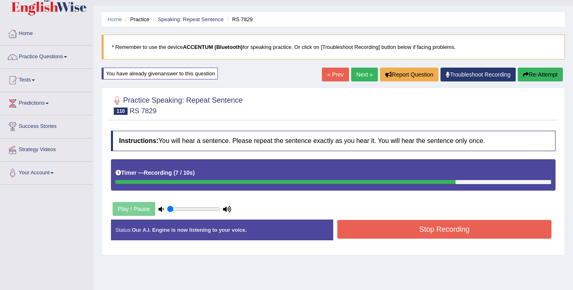
click at [408, 233] on button "Stop Recording" at bounding box center [445, 229] width 214 height 19
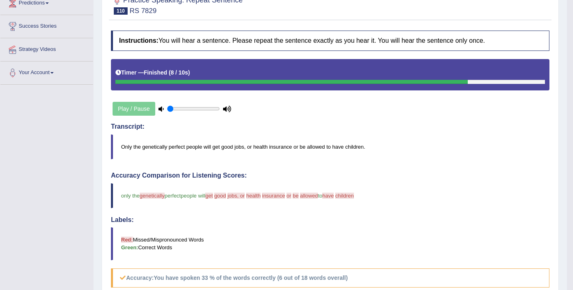
scroll to position [13, 0]
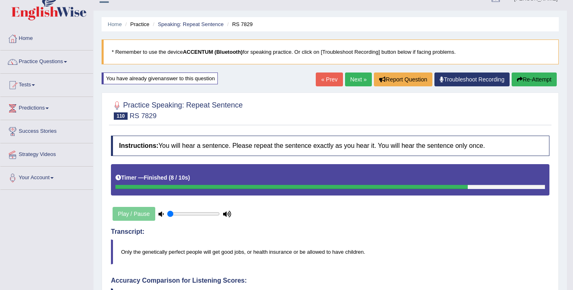
click at [353, 83] on link "Next »" at bounding box center [358, 79] width 27 height 14
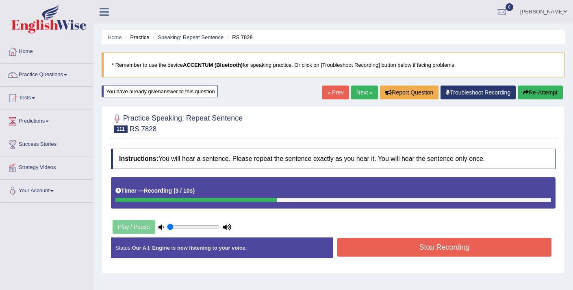
click at [427, 251] on button "Stop Recording" at bounding box center [445, 247] width 214 height 19
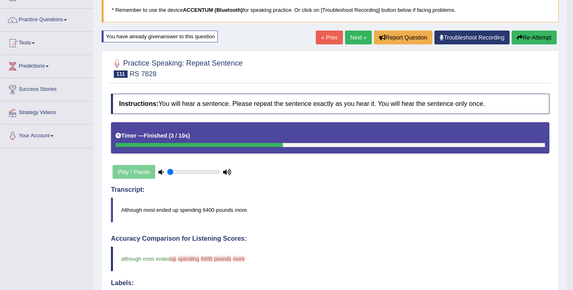
scroll to position [55, 0]
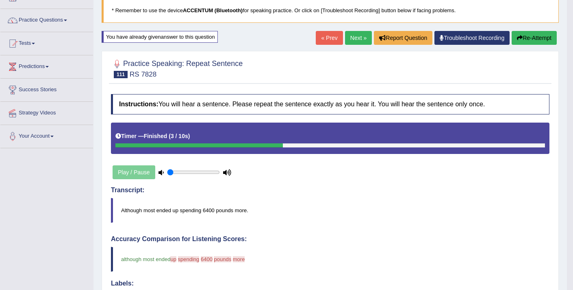
click at [541, 41] on button "Re-Attempt" at bounding box center [534, 38] width 45 height 14
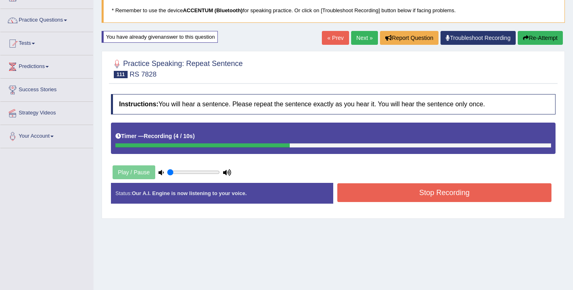
click at [380, 190] on button "Stop Recording" at bounding box center [445, 192] width 214 height 19
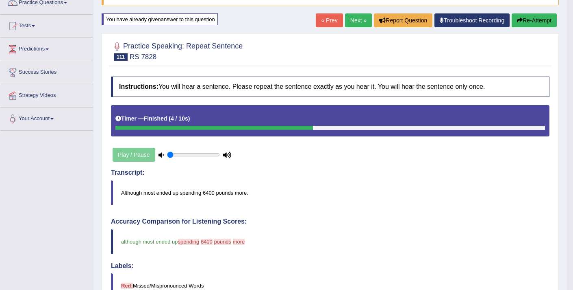
scroll to position [65, 0]
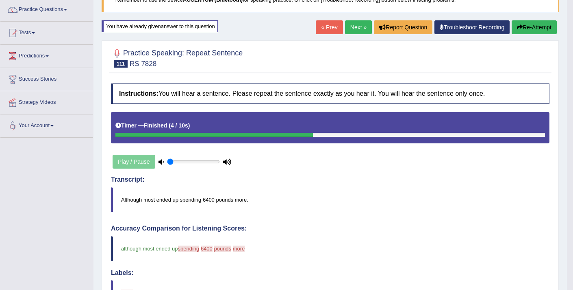
click at [349, 31] on link "Next »" at bounding box center [358, 27] width 27 height 14
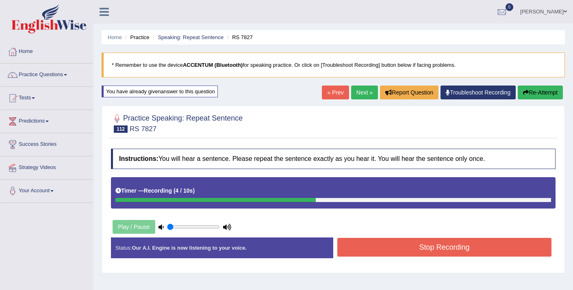
click at [420, 248] on button "Stop Recording" at bounding box center [445, 247] width 214 height 19
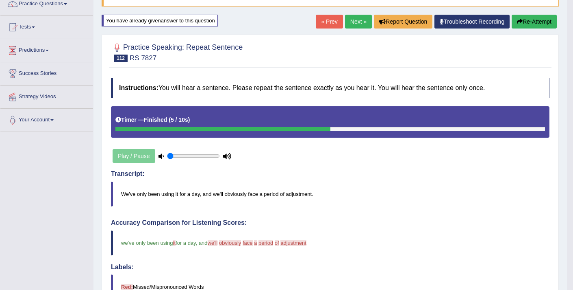
scroll to position [61, 0]
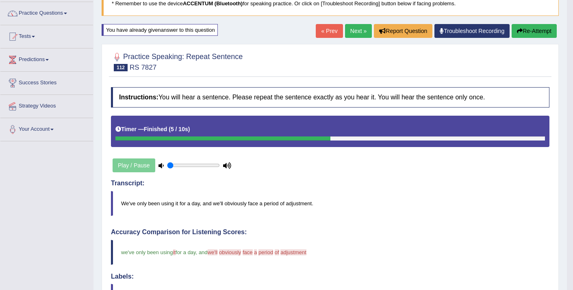
click at [529, 27] on button "Re-Attempt" at bounding box center [534, 31] width 45 height 14
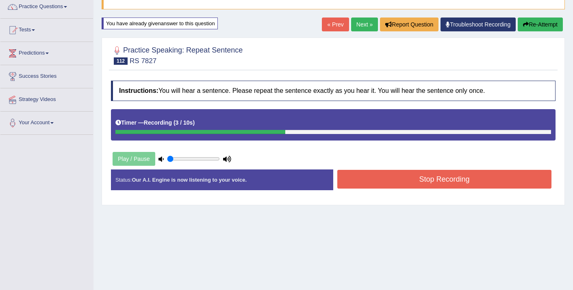
click at [409, 181] on button "Stop Recording" at bounding box center [445, 179] width 214 height 19
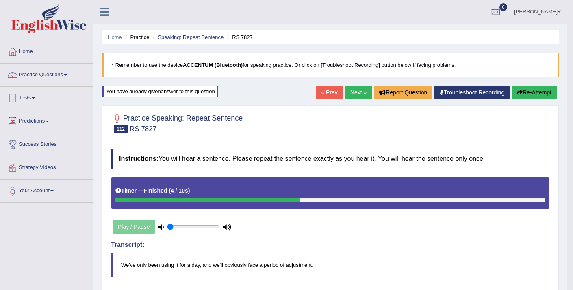
click at [355, 94] on link "Next »" at bounding box center [358, 92] width 27 height 14
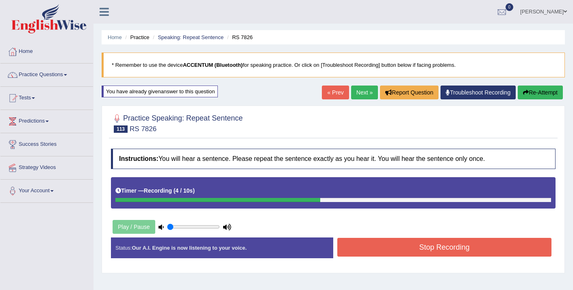
click at [362, 242] on button "Stop Recording" at bounding box center [445, 247] width 214 height 19
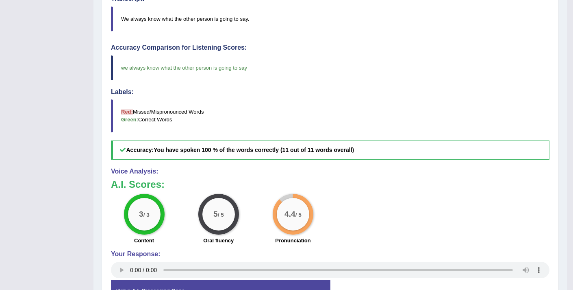
scroll to position [25, 0]
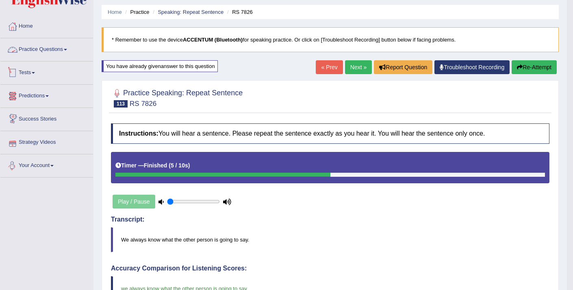
click at [27, 46] on link "Practice Questions" at bounding box center [46, 48] width 93 height 20
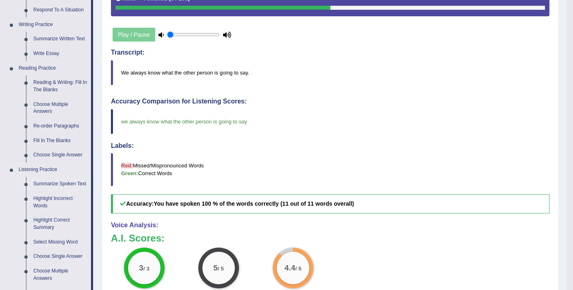
scroll to position [291, 0]
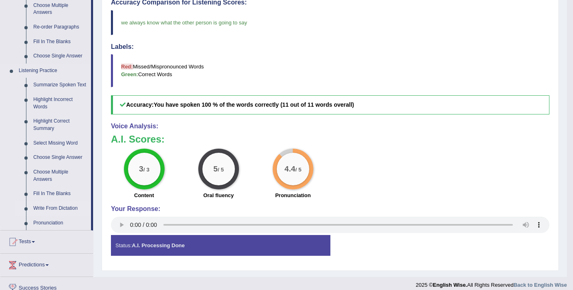
click at [57, 215] on link "Write From Dictation" at bounding box center [60, 208] width 61 height 15
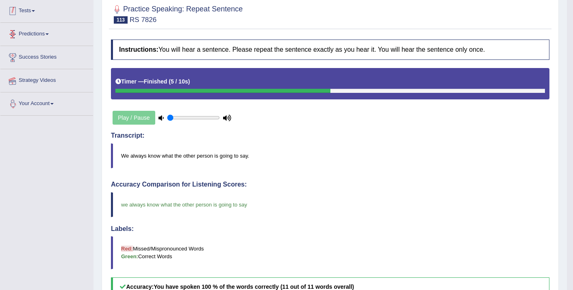
scroll to position [88, 0]
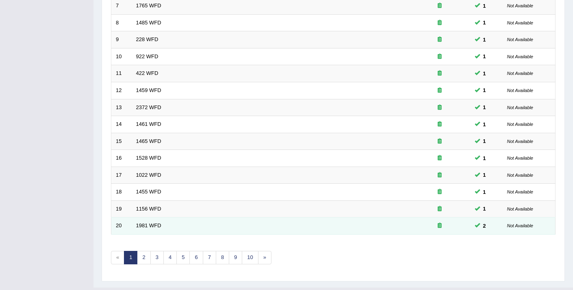
scroll to position [249, 0]
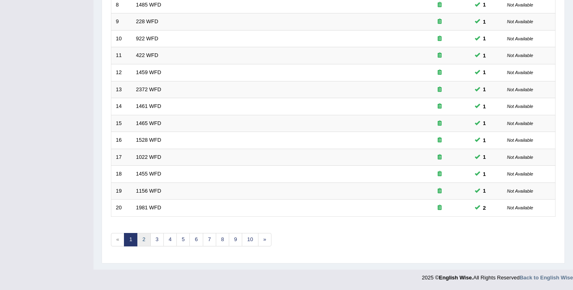
click at [144, 244] on link "2" at bounding box center [143, 239] width 13 height 13
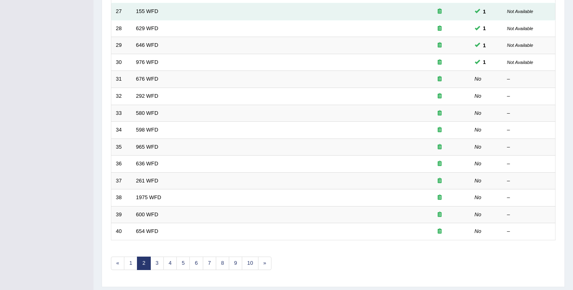
scroll to position [249, 0]
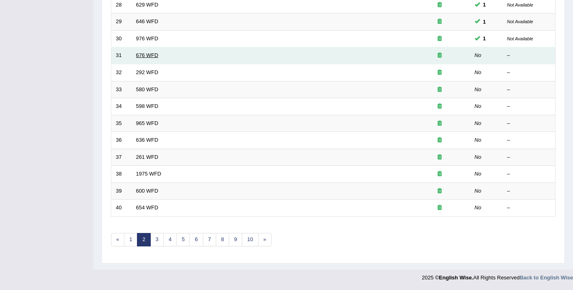
click at [142, 55] on link "676 WFD" at bounding box center [147, 55] width 22 height 6
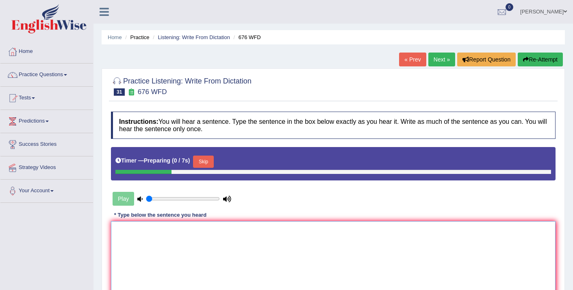
click at [179, 238] on textarea at bounding box center [333, 260] width 445 height 79
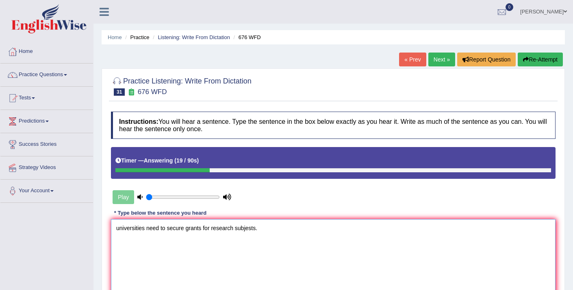
click at [120, 230] on textarea "universities need to secure grants for research subjests." at bounding box center [333, 258] width 445 height 79
click at [147, 227] on textarea "Universities need to secure grants for research subjests." at bounding box center [333, 258] width 445 height 79
click at [229, 229] on textarea "Universities university needs need to secure grants for research subjests." at bounding box center [333, 258] width 445 height 79
click at [279, 229] on textarea "Universities university needs need to secure the grant grants for research subj…" at bounding box center [333, 258] width 445 height 79
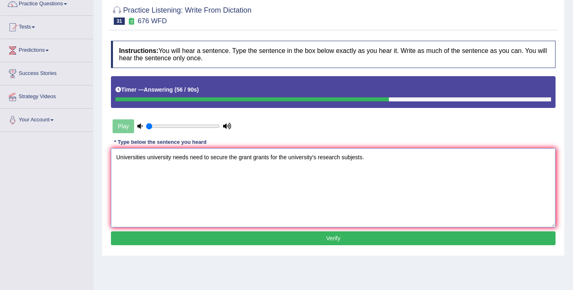
scroll to position [72, 0]
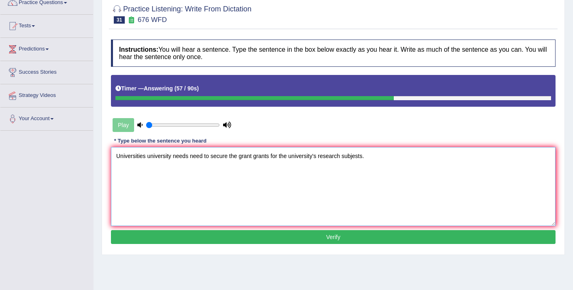
type textarea "Universities university needs need to secure the grant grants for the universit…"
click at [277, 235] on button "Verify" at bounding box center [333, 237] width 445 height 14
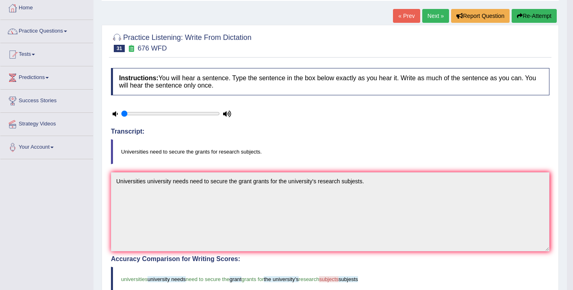
scroll to position [0, 0]
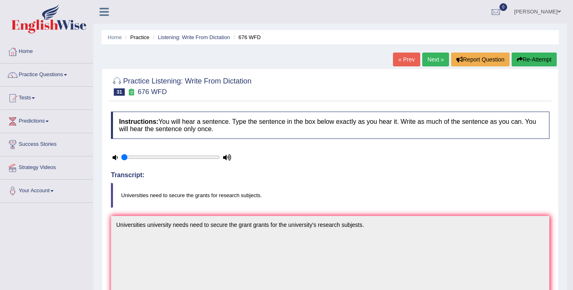
click at [424, 63] on link "Next »" at bounding box center [436, 59] width 27 height 14
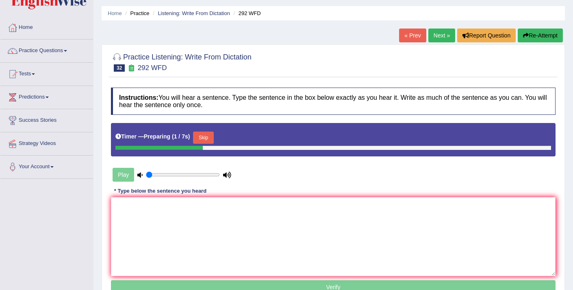
scroll to position [44, 0]
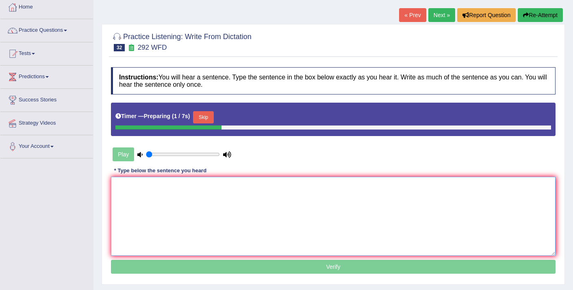
click at [233, 234] on textarea at bounding box center [333, 216] width 445 height 79
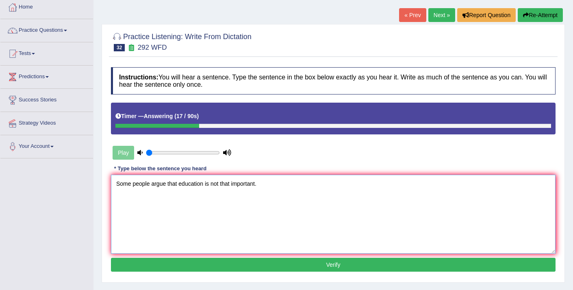
click at [166, 185] on textarea "Some people argue that education is not that important." at bounding box center [333, 213] width 445 height 79
click at [223, 185] on textarea "Some people argue argues that education is not that important." at bounding box center [333, 213] width 445 height 79
type textarea "Some people argue argues that education educations are is not that important."
click at [290, 264] on button "Verify" at bounding box center [333, 264] width 445 height 14
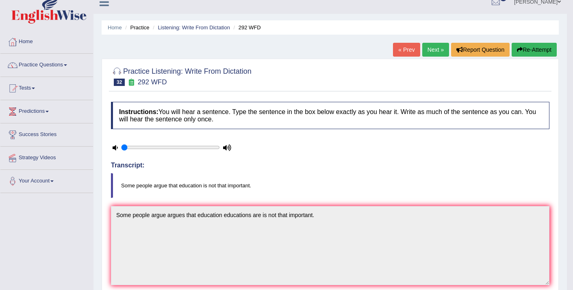
scroll to position [0, 0]
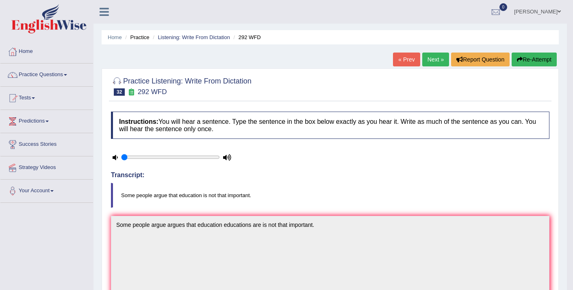
click at [436, 63] on link "Next »" at bounding box center [436, 59] width 27 height 14
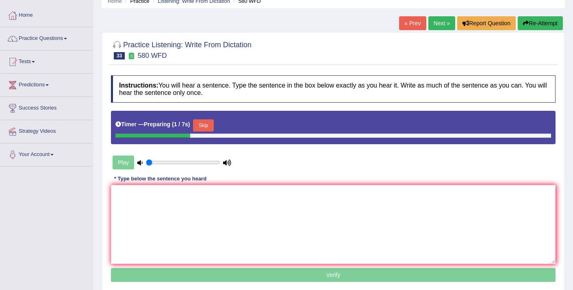
scroll to position [40, 0]
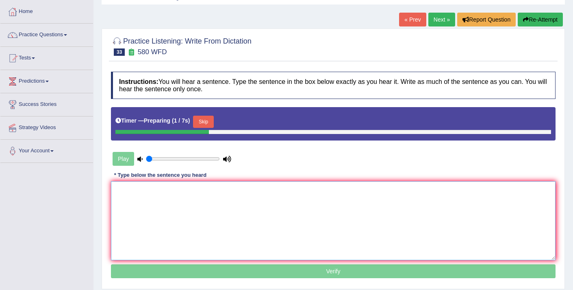
click at [288, 197] on textarea at bounding box center [333, 220] width 445 height 79
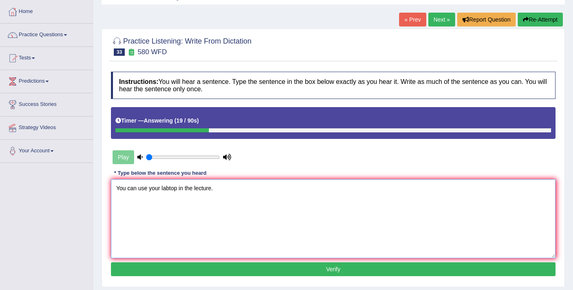
click at [185, 190] on textarea "You can use your labtop in the lecture." at bounding box center [333, 218] width 445 height 79
type textarea "You can use your labtop in during the lecture."
click at [216, 267] on button "Verify" at bounding box center [333, 269] width 445 height 14
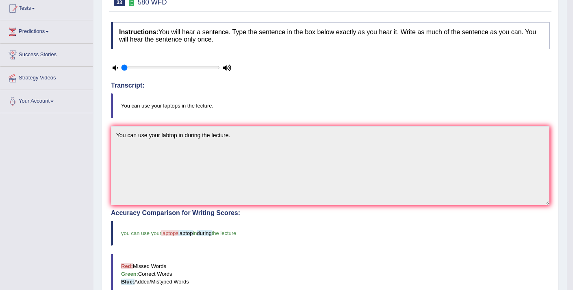
scroll to position [0, 0]
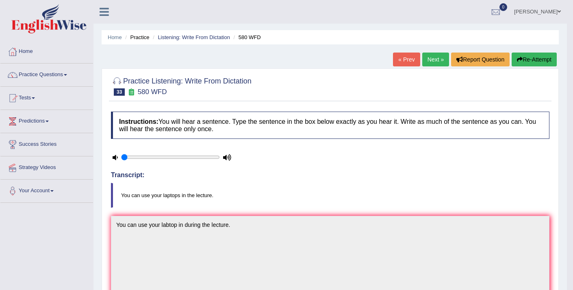
click at [433, 63] on link "Next »" at bounding box center [436, 59] width 27 height 14
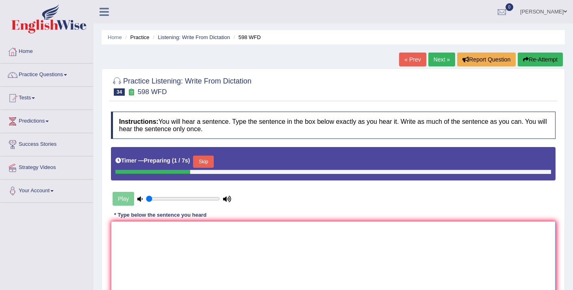
click at [247, 236] on textarea at bounding box center [333, 260] width 445 height 79
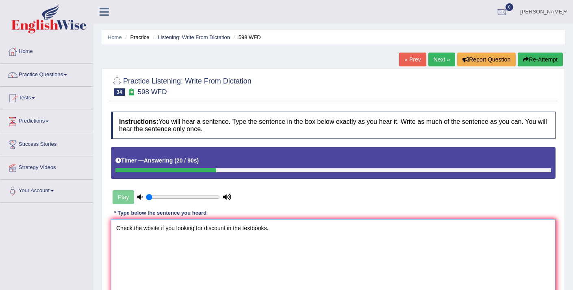
click at [148, 229] on textarea "Check the wbsite if you looking for discount in the textbooks." at bounding box center [333, 258] width 445 height 79
click at [164, 227] on textarea "Check the website if you looking for discount in the textbooks." at bounding box center [333, 258] width 445 height 79
click at [203, 227] on textarea "Check the website websites if you looking for discount in the textbooks." at bounding box center [333, 258] width 445 height 79
click at [281, 229] on textarea "Check the website websites if you're you are looking for discount in the textbo…" at bounding box center [333, 258] width 445 height 79
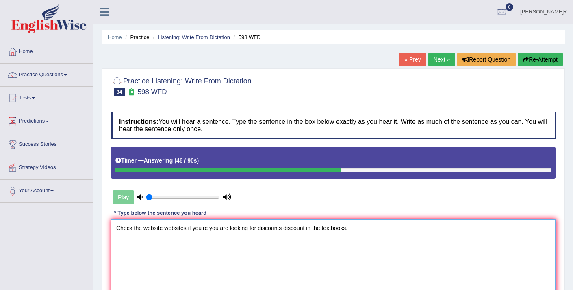
click at [261, 228] on textarea "Check the website websites if you're you are looking for discounts discount in …" at bounding box center [333, 258] width 445 height 79
click at [336, 230] on textarea "Check the website websites if you're you are looking for the discounts discount…" at bounding box center [333, 258] width 445 height 79
click at [325, 229] on textarea "Check the website websites if you're you are looking for the discounts discount…" at bounding box center [333, 258] width 445 height 79
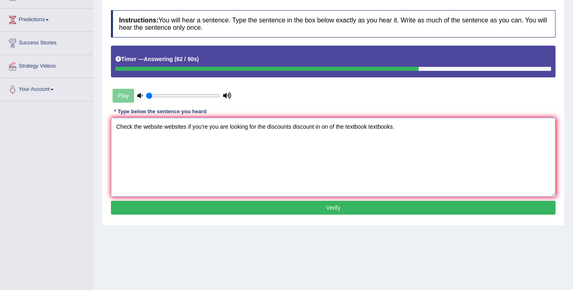
scroll to position [102, 0]
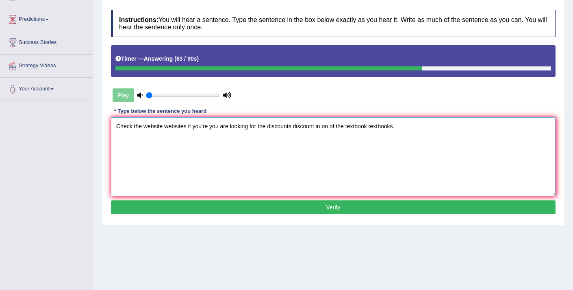
type textarea "Check the website websites if you're you are looking for the discounts discount…"
click at [344, 206] on button "Verify" at bounding box center [333, 207] width 445 height 14
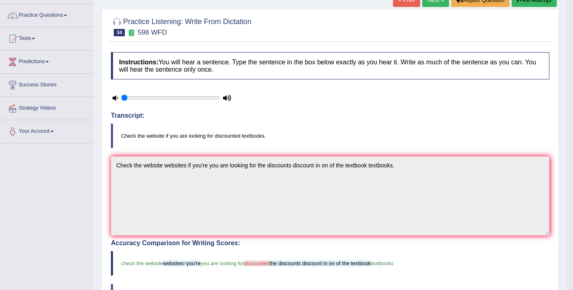
scroll to position [49, 0]
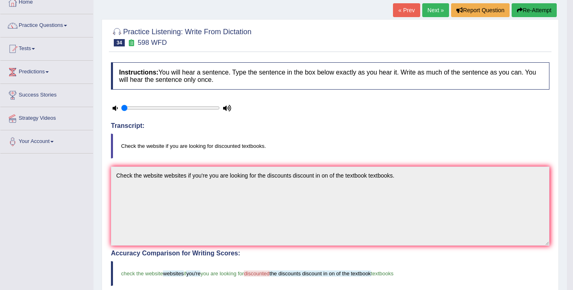
click at [429, 13] on link "Next »" at bounding box center [436, 10] width 27 height 14
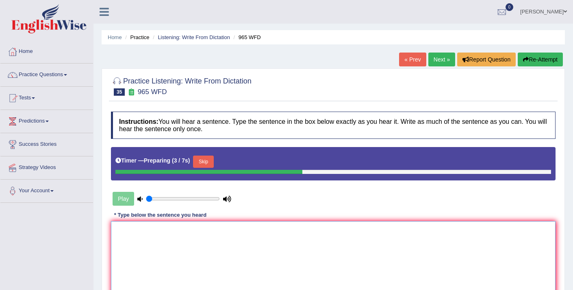
click at [297, 255] on textarea at bounding box center [333, 260] width 445 height 79
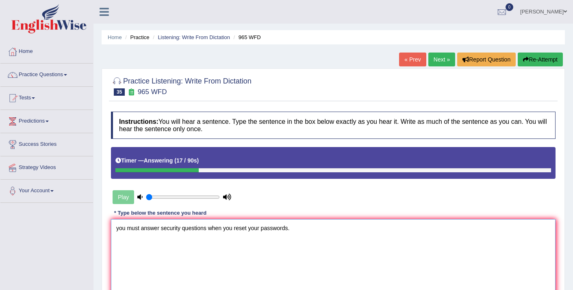
click at [118, 228] on textarea "you must answer security questions when you reset your passwords." at bounding box center [333, 258] width 445 height 79
click at [161, 228] on textarea "You must answer security questions when you reset your passwords." at bounding box center [333, 258] width 445 height 79
click at [218, 228] on textarea "You must answer the security questions when you reset your passwords." at bounding box center [333, 258] width 445 height 79
click at [268, 229] on textarea "You must answer the security questions question when you reset your passwords." at bounding box center [333, 258] width 445 height 79
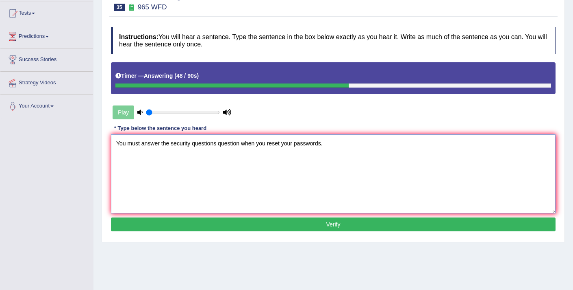
scroll to position [87, 0]
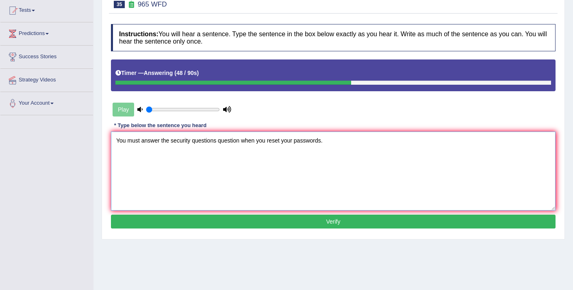
type textarea "You must answer the security questions question when you reset your passwords."
click at [302, 227] on button "Verify" at bounding box center [333, 221] width 445 height 14
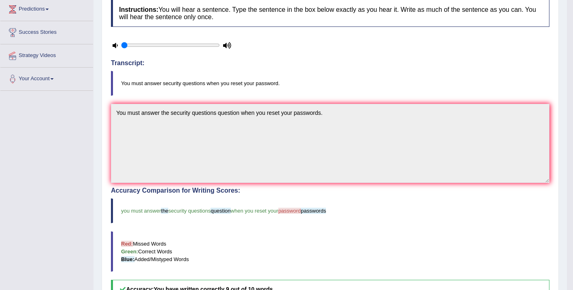
scroll to position [0, 0]
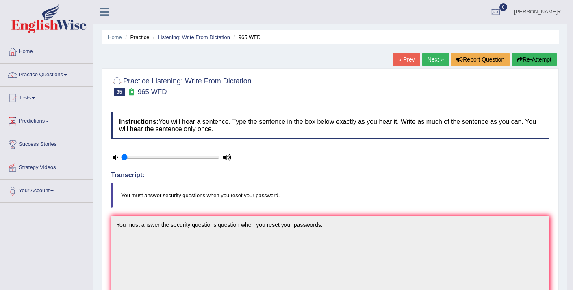
click at [435, 59] on link "Next »" at bounding box center [436, 59] width 27 height 14
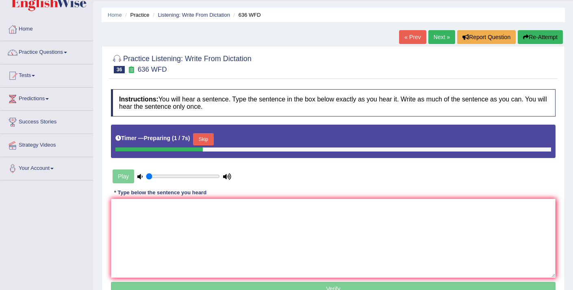
scroll to position [48, 0]
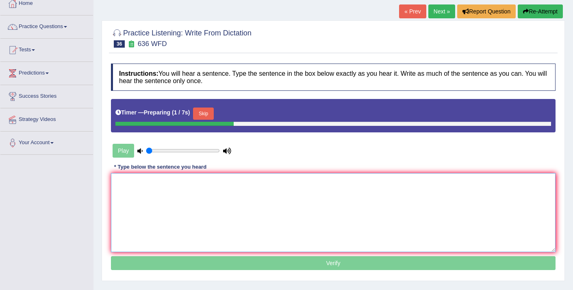
click at [170, 198] on textarea at bounding box center [333, 212] width 445 height 79
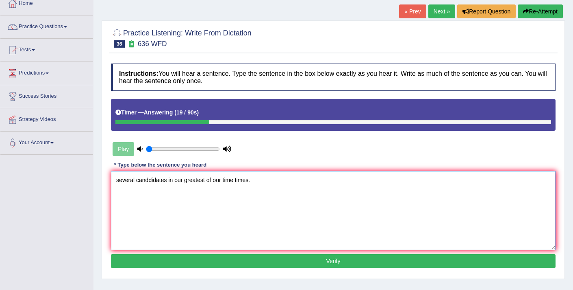
click at [118, 182] on textarea "several canddidates in our greatest of our time times." at bounding box center [333, 210] width 445 height 79
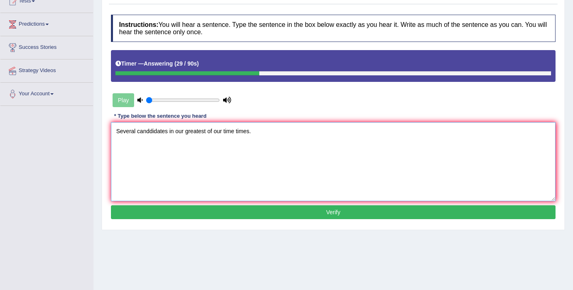
scroll to position [98, 0]
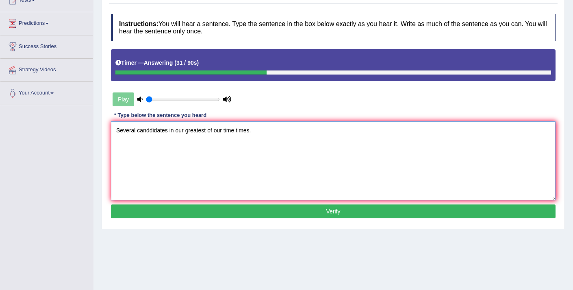
type textarea "Several canddidates in our greatest of our time times."
click at [173, 206] on button "Verify" at bounding box center [333, 211] width 445 height 14
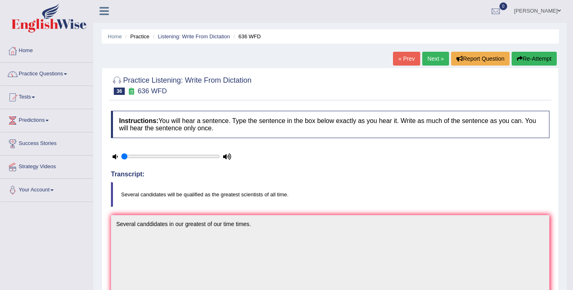
scroll to position [0, 0]
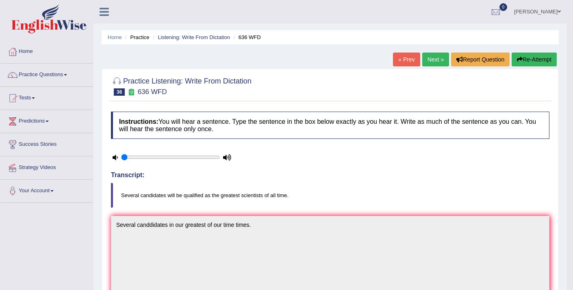
click at [523, 61] on button "Re-Attempt" at bounding box center [534, 59] width 45 height 14
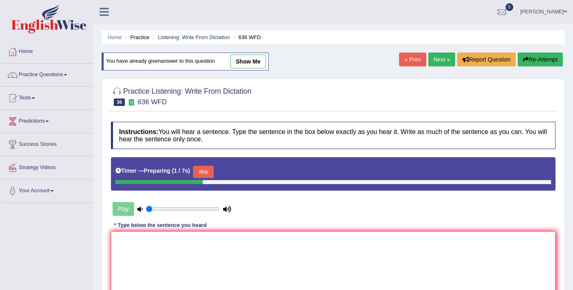
click at [186, 242] on textarea at bounding box center [333, 270] width 445 height 79
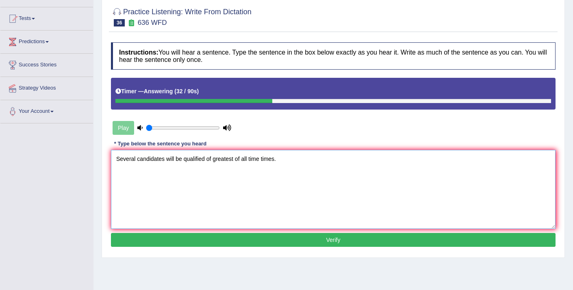
scroll to position [82, 0]
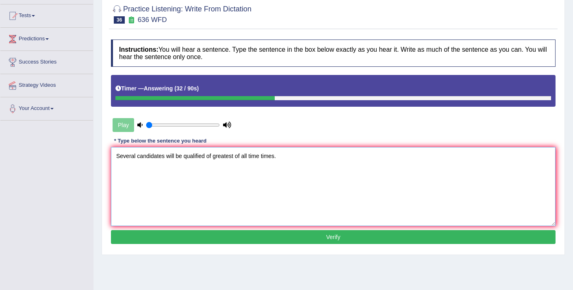
type textarea "Several candidates will be qualified of greatest of all time times."
click at [209, 237] on button "Verify" at bounding box center [333, 237] width 445 height 14
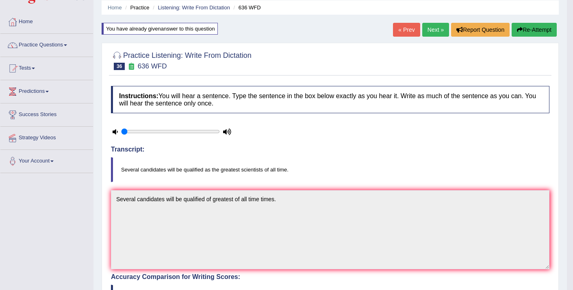
scroll to position [0, 0]
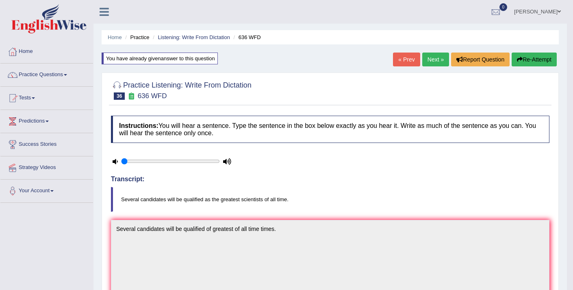
click at [430, 60] on link "Next »" at bounding box center [436, 59] width 27 height 14
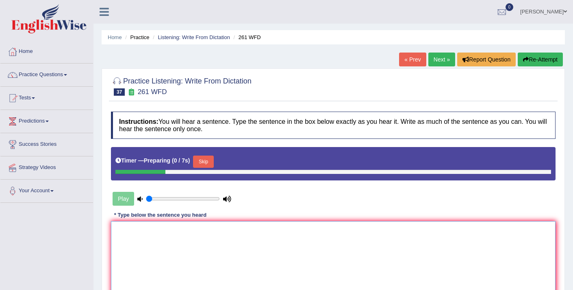
click at [163, 245] on textarea at bounding box center [333, 260] width 445 height 79
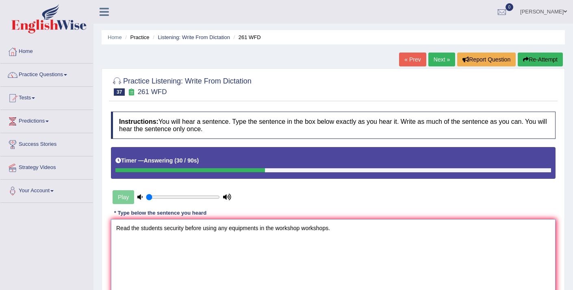
click at [163, 227] on textarea "Read the students security before using any equipments in the workshop workshop…" at bounding box center [333, 258] width 445 height 79
click at [255, 230] on textarea "Read the students students' security before using any equipments in the worksho…" at bounding box center [333, 258] width 445 height 79
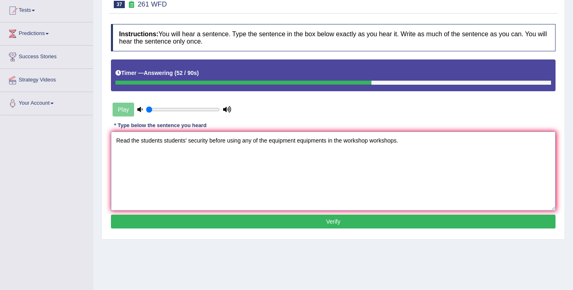
scroll to position [103, 0]
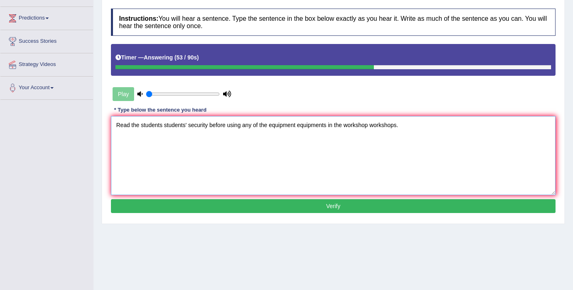
type textarea "Read the students students' security before using any of the equipment equipmen…"
click at [291, 206] on button "Verify" at bounding box center [333, 206] width 445 height 14
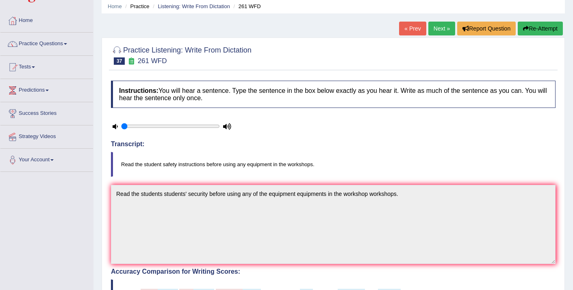
scroll to position [29, 0]
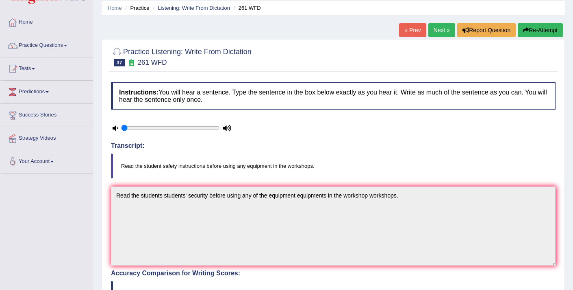
click at [437, 32] on link "Next »" at bounding box center [442, 30] width 27 height 14
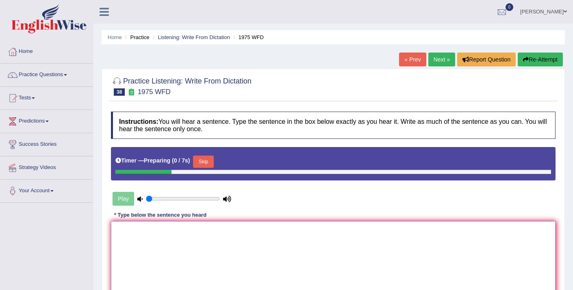
click at [240, 246] on textarea at bounding box center [333, 260] width 445 height 79
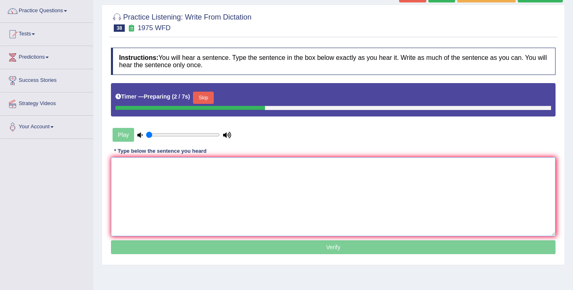
scroll to position [67, 0]
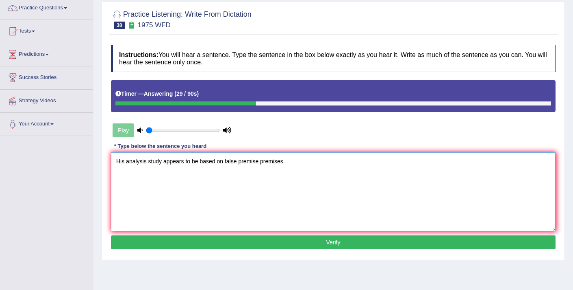
click at [185, 161] on textarea "His analysis study appears to be based on false premise premises." at bounding box center [333, 191] width 445 height 79
type textarea "His analysis study appears appeared to be based on false premise premises."
click at [277, 244] on button "Verify" at bounding box center [333, 242] width 445 height 14
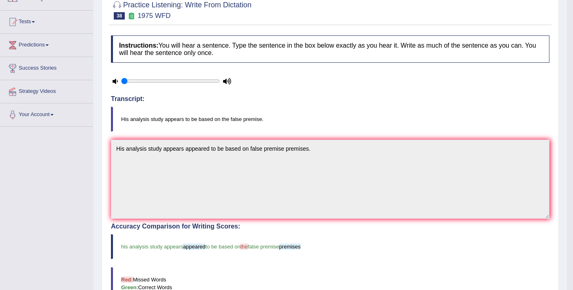
scroll to position [0, 0]
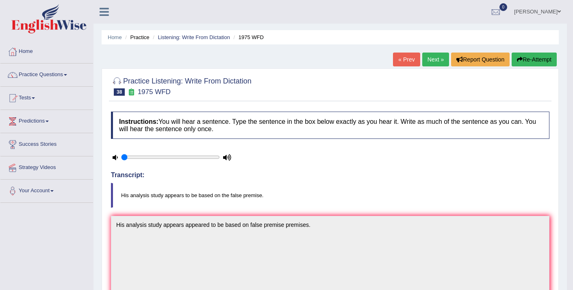
click at [429, 64] on link "Next »" at bounding box center [436, 59] width 27 height 14
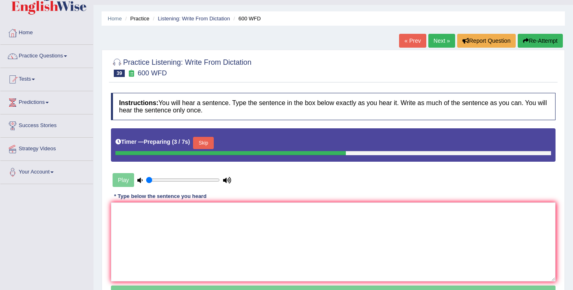
scroll to position [27, 0]
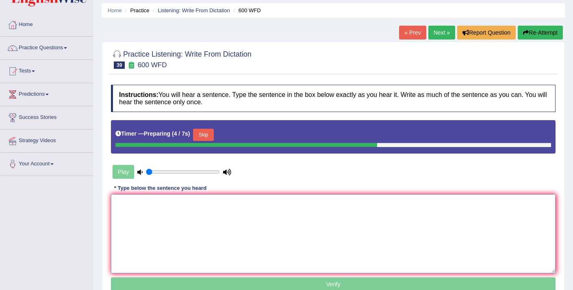
click at [229, 208] on textarea at bounding box center [333, 233] width 445 height 79
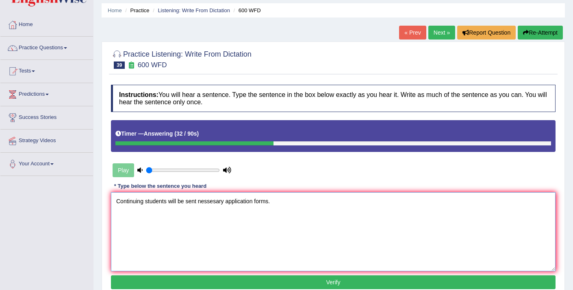
click at [133, 202] on textarea "Continuing students will be sent nessesary application forms." at bounding box center [333, 231] width 445 height 79
click at [116, 201] on textarea "Continiuing students will be sent nessesary application forms." at bounding box center [333, 231] width 445 height 79
drag, startPoint x: 176, startPoint y: 202, endPoint x: 146, endPoint y: 203, distance: 29.7
click at [146, 203] on textarea "Continuing Continiuing students will be sent nessesary application forms." at bounding box center [333, 231] width 445 height 79
click at [198, 201] on textarea "Continuing students will be sent nessesary application forms." at bounding box center [333, 231] width 445 height 79
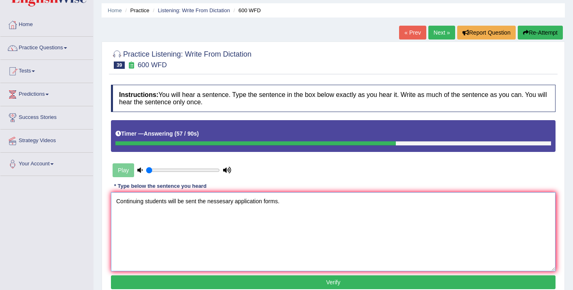
type textarea "Continuing students will be sent the nessesary application forms."
click at [296, 281] on button "Verify" at bounding box center [333, 282] width 445 height 14
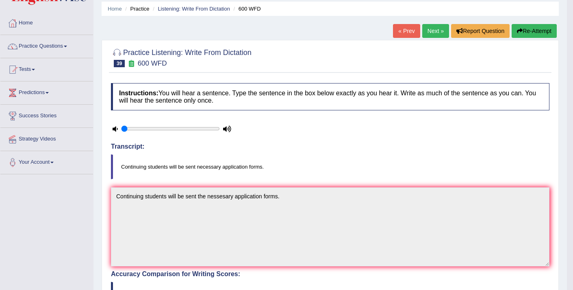
scroll to position [0, 0]
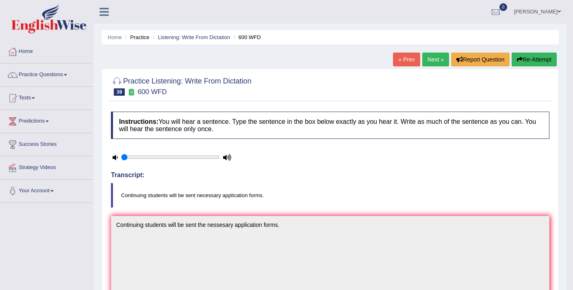
click at [433, 58] on link "Next »" at bounding box center [436, 59] width 27 height 14
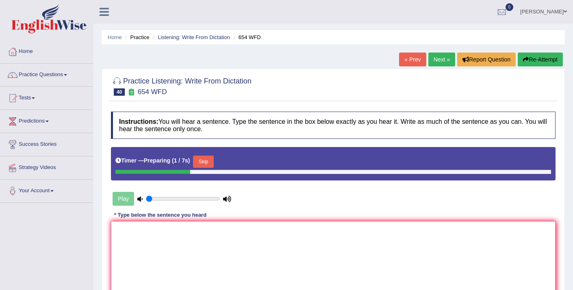
click at [266, 262] on textarea at bounding box center [333, 260] width 445 height 79
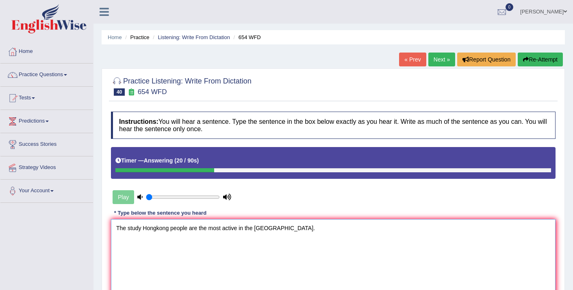
click at [142, 229] on textarea "The study Hongkong people are the most active in the [GEOGRAPHIC_DATA]." at bounding box center [333, 258] width 445 height 79
click at [289, 227] on textarea "The study shows showed the Hongkong people are the most active in the [GEOGRAPH…" at bounding box center [333, 258] width 445 height 79
click at [194, 227] on textarea "The study shows showed the Hongkong people are the most active ones one in the …" at bounding box center [333, 258] width 445 height 79
click at [220, 230] on textarea "The study shows showed the Hongkong people are the most active ones one in the …" at bounding box center [333, 258] width 445 height 79
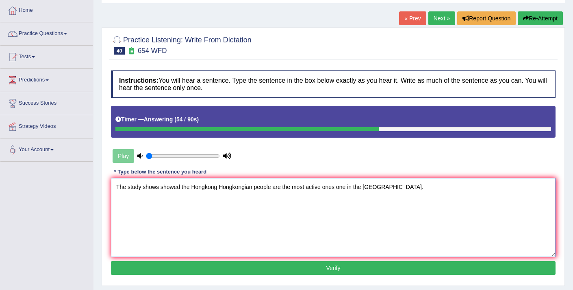
scroll to position [41, 0]
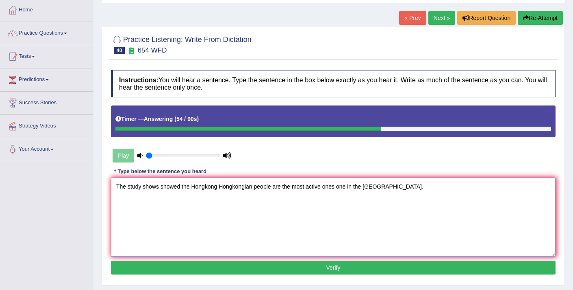
type textarea "The study shows showed the Hongkong Hongkongian people are the most active ones…"
click at [307, 268] on button "Verify" at bounding box center [333, 267] width 445 height 14
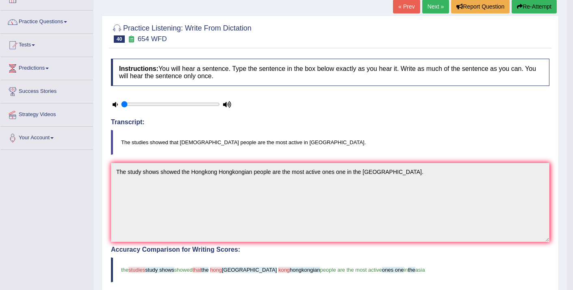
scroll to position [0, 0]
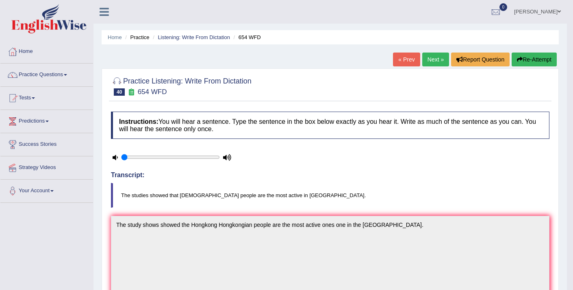
click at [432, 61] on link "Next »" at bounding box center [436, 59] width 27 height 14
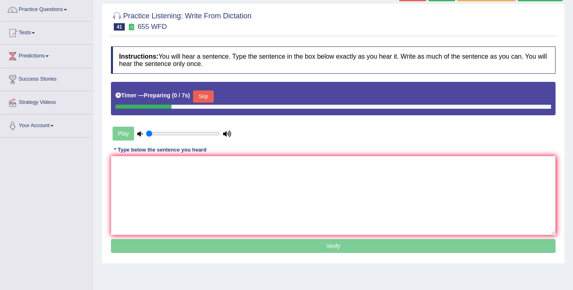
scroll to position [70, 0]
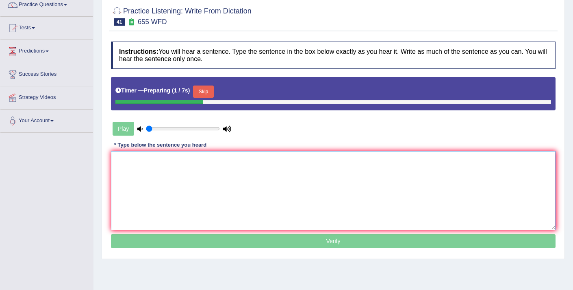
click at [308, 172] on textarea at bounding box center [333, 190] width 445 height 79
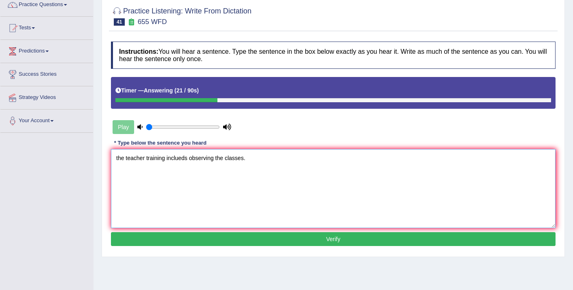
click at [118, 159] on textarea "the teacher training inclueds observing the classes." at bounding box center [333, 188] width 445 height 79
click at [148, 158] on textarea "The teacher training inclueds observing the classes." at bounding box center [333, 188] width 445 height 79
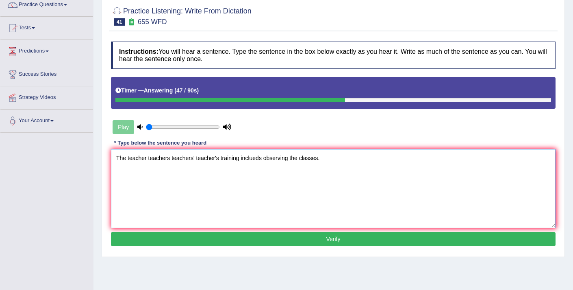
click at [292, 160] on textarea "The teacher teachers teachers' teacher's training inclueds observing the classe…" at bounding box center [333, 188] width 445 height 79
click at [326, 160] on textarea "The teacher teachers teachers' teacher's training inclueds observing in the cla…" at bounding box center [333, 188] width 445 height 79
type textarea "The teacher teachers teachers' teacher's training inclueds observing in the cla…"
click at [316, 239] on button "Verify" at bounding box center [333, 239] width 445 height 14
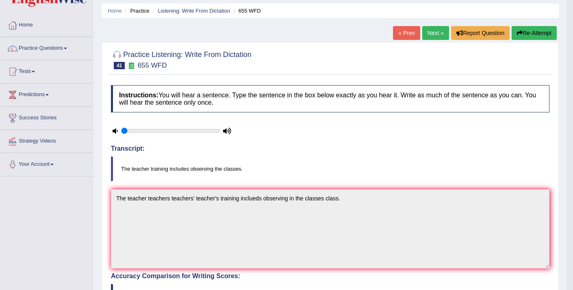
scroll to position [0, 0]
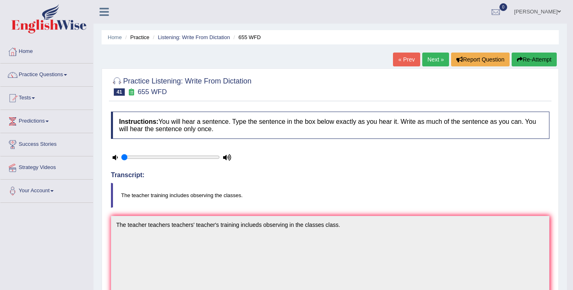
click at [425, 58] on link "Next »" at bounding box center [436, 59] width 27 height 14
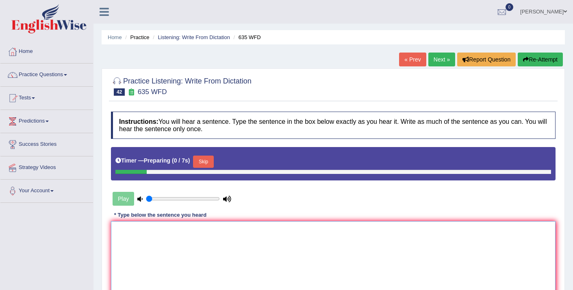
click at [219, 253] on textarea at bounding box center [333, 260] width 445 height 79
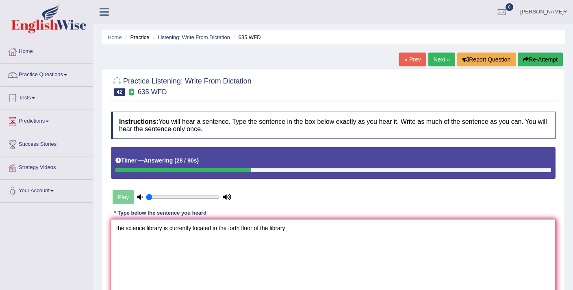
drag, startPoint x: 254, startPoint y: 229, endPoint x: 243, endPoint y: 228, distance: 11.0
click at [243, 228] on textarea "the science library is currently located in the forth floor of the library" at bounding box center [333, 258] width 445 height 79
click at [295, 229] on textarea "the science library is currently located in the forth ground of the library" at bounding box center [333, 258] width 445 height 79
click at [263, 228] on textarea "the science library is currently located in the forth ground of the library." at bounding box center [333, 258] width 445 height 79
click at [118, 228] on textarea "the science library is currently located in the forth ground at of the library." at bounding box center [333, 258] width 445 height 79
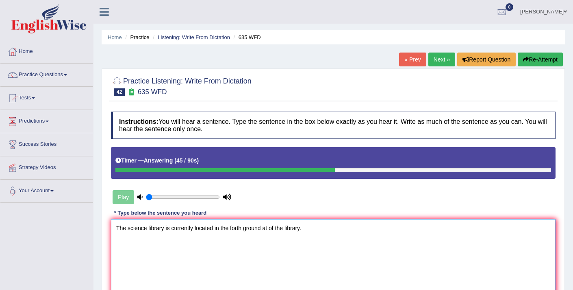
click at [148, 231] on textarea "The science library is currently located in the forth ground at of the library." at bounding box center [333, 258] width 445 height 79
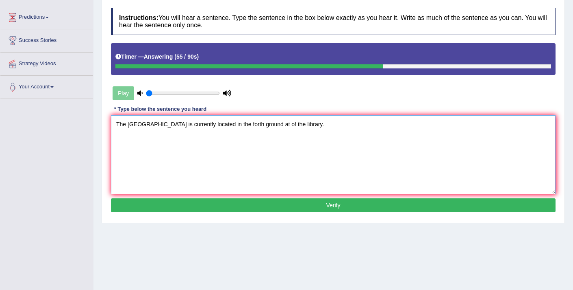
scroll to position [117, 0]
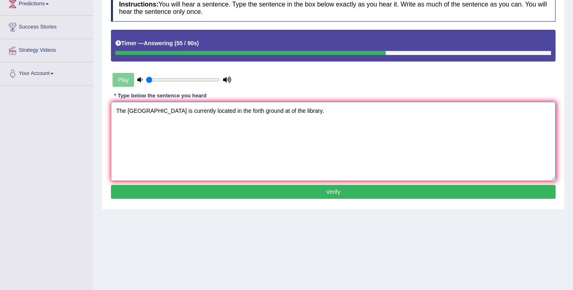
type textarea "The science lab library is currently located in the forth ground at of the libr…"
click at [267, 192] on button "Verify" at bounding box center [333, 192] width 445 height 14
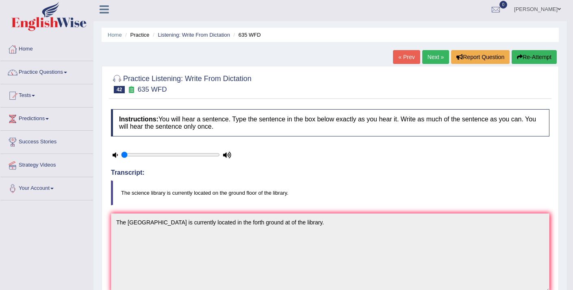
scroll to position [2, 0]
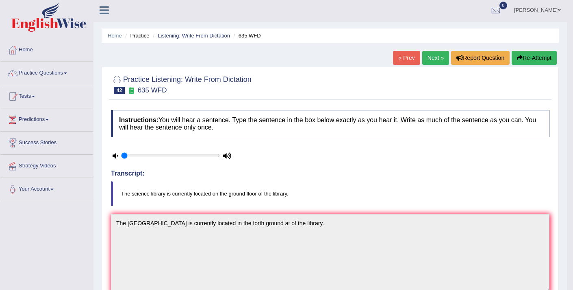
click at [434, 57] on link "Next »" at bounding box center [436, 58] width 27 height 14
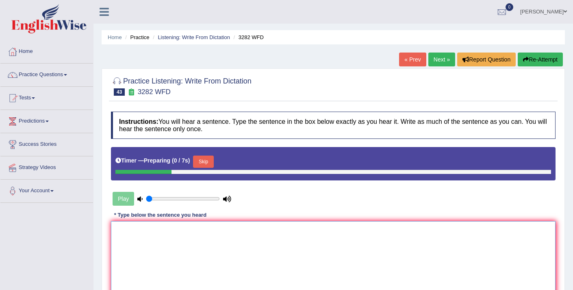
click at [233, 243] on textarea at bounding box center [333, 260] width 445 height 79
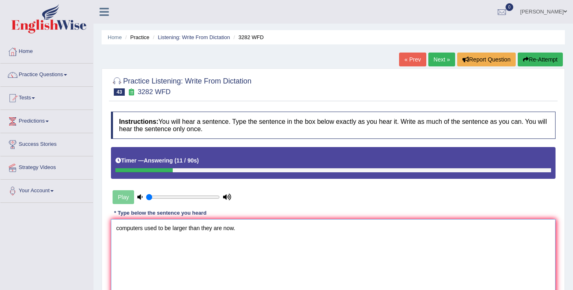
click at [120, 230] on textarea "computers used to be larger than they are now." at bounding box center [333, 258] width 445 height 79
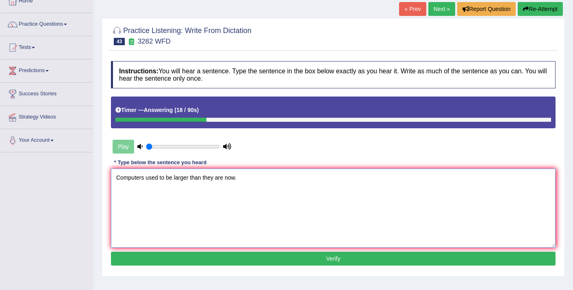
scroll to position [61, 0]
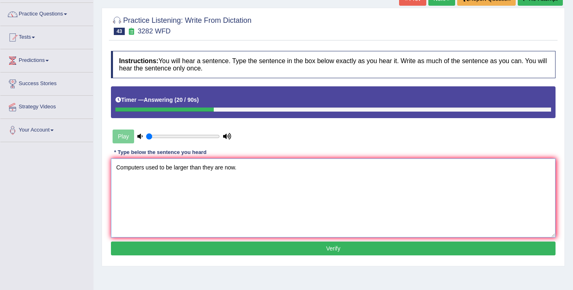
type textarea "Computers used to be larger than they are now."
click at [168, 251] on button "Verify" at bounding box center [333, 248] width 445 height 14
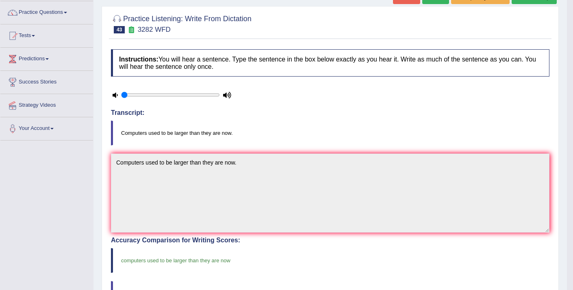
scroll to position [0, 0]
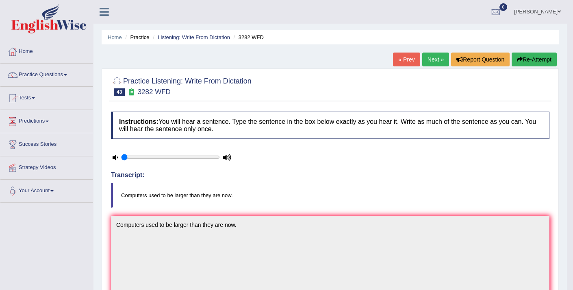
click at [434, 57] on link "Next »" at bounding box center [436, 59] width 27 height 14
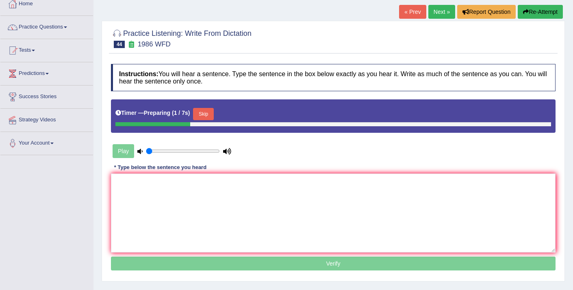
scroll to position [50, 0]
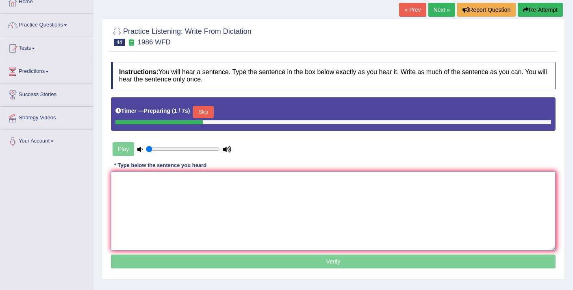
click at [271, 199] on textarea at bounding box center [333, 210] width 445 height 79
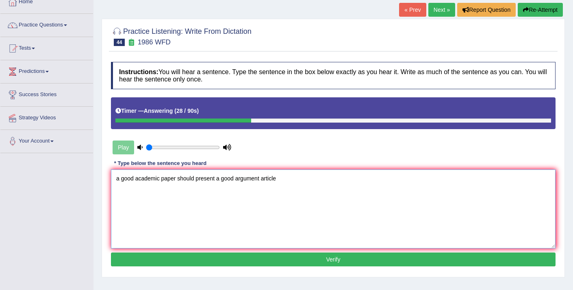
click at [121, 178] on textarea "a good academic paper should present a good argument article" at bounding box center [333, 208] width 445 height 79
click at [279, 179] on textarea "A good academic paper should present a good argument article" at bounding box center [333, 208] width 445 height 79
type textarea "A good academic paper should present a good argument article paper."
click at [231, 257] on button "Verify" at bounding box center [333, 259] width 445 height 14
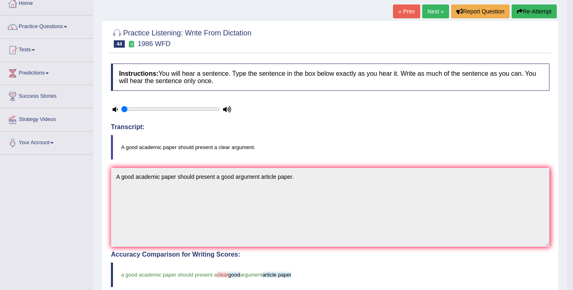
scroll to position [42, 0]
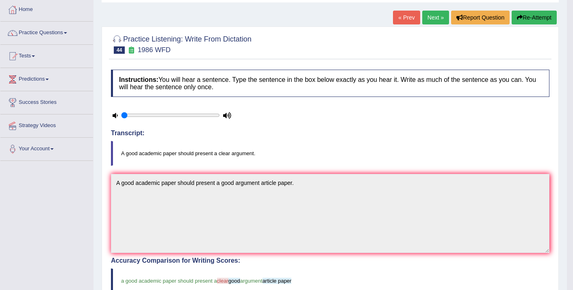
click at [429, 18] on link "Next »" at bounding box center [436, 18] width 27 height 14
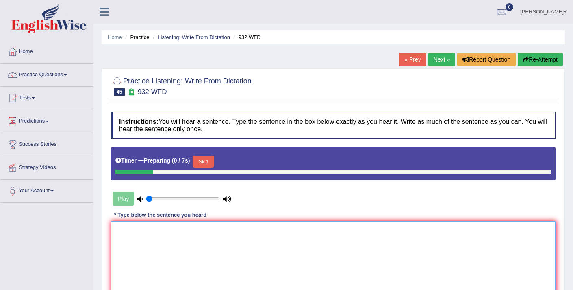
click at [206, 250] on textarea at bounding box center [333, 260] width 445 height 79
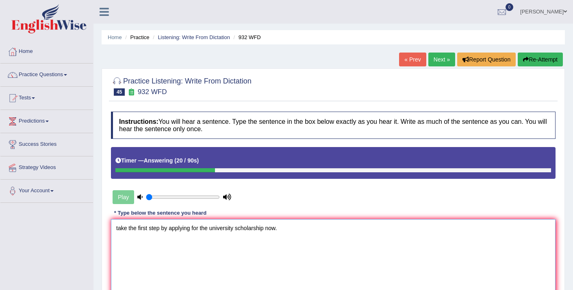
click at [118, 229] on textarea "take the first step by applying for the university scholarship now." at bounding box center [333, 258] width 445 height 79
click at [139, 228] on textarea "Take the first step by applying for the university scholarship now." at bounding box center [333, 258] width 445 height 79
click at [242, 227] on textarea "Take the a first step by applying for the university scholarship now." at bounding box center [333, 258] width 445 height 79
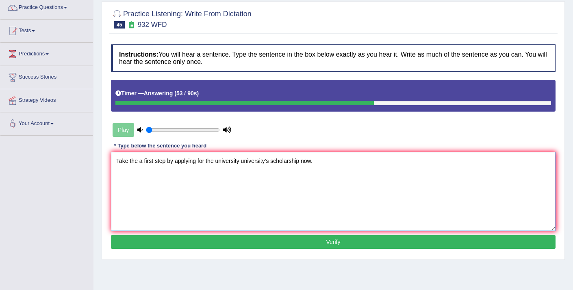
scroll to position [68, 0]
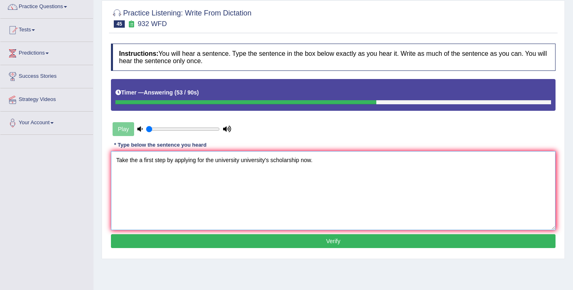
type textarea "Take the a first step by applying for the university university's scholarship n…"
click at [264, 246] on button "Verify" at bounding box center [333, 241] width 445 height 14
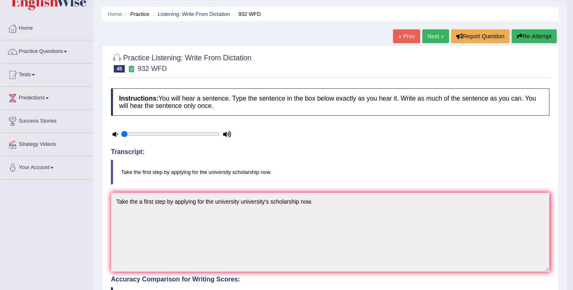
scroll to position [15, 0]
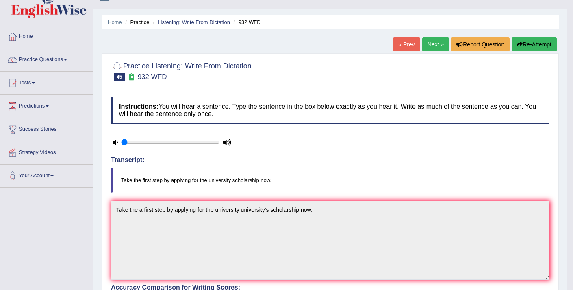
click at [430, 45] on link "Next »" at bounding box center [436, 44] width 27 height 14
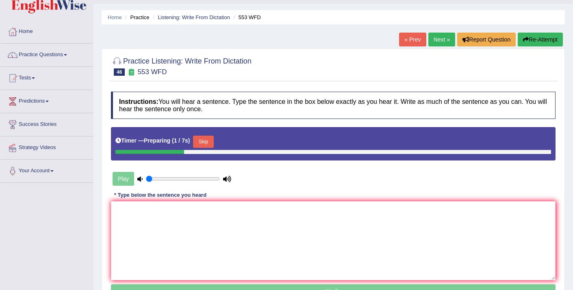
scroll to position [23, 0]
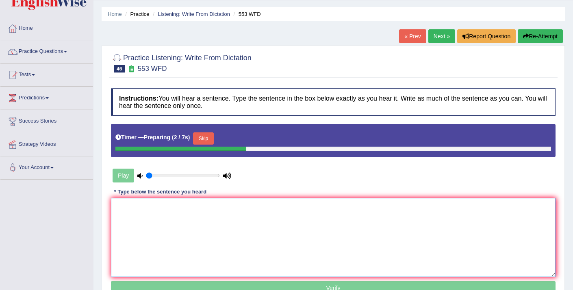
click at [236, 214] on textarea at bounding box center [333, 237] width 445 height 79
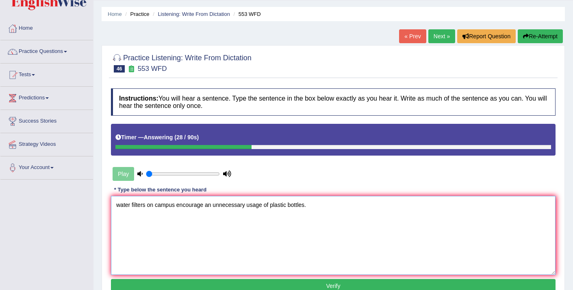
click at [119, 206] on textarea "water filters on campus encourage an unnecessary usage of plastic bottles." at bounding box center [333, 235] width 445 height 79
click at [146, 205] on textarea "Water filters on campus encourage an unnecessary usage of plastic bottles." at bounding box center [333, 235] width 445 height 79
click at [218, 205] on textarea "Water filters filter on campus encourage an unnecessary usage of plastic bottle…" at bounding box center [333, 235] width 445 height 79
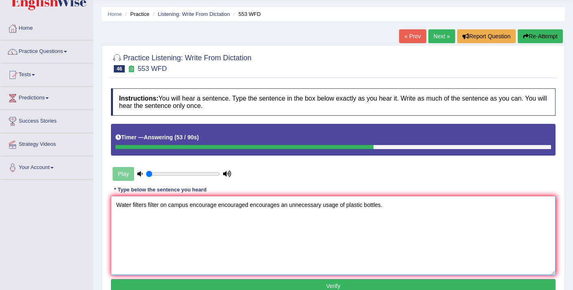
click at [347, 207] on textarea "Water filters filter on campus encourage encouraged encourages an unnecessary u…" at bounding box center [333, 235] width 445 height 79
click at [392, 206] on textarea "Water filters filter on campus encourage encouraged encourages an unnecessary u…" at bounding box center [333, 235] width 445 height 79
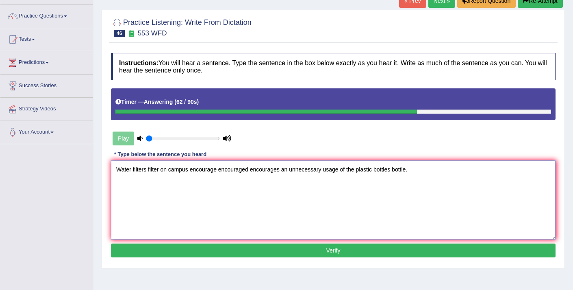
scroll to position [59, 0]
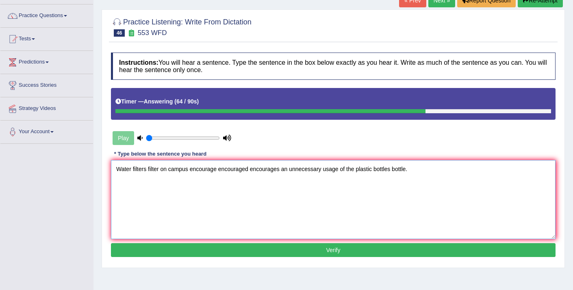
type textarea "Water filters filter on campus encourage encouraged encourages an unnecessary u…"
click at [400, 250] on button "Verify" at bounding box center [333, 250] width 445 height 14
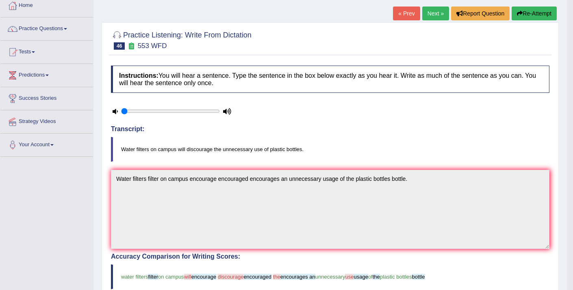
scroll to position [44, 0]
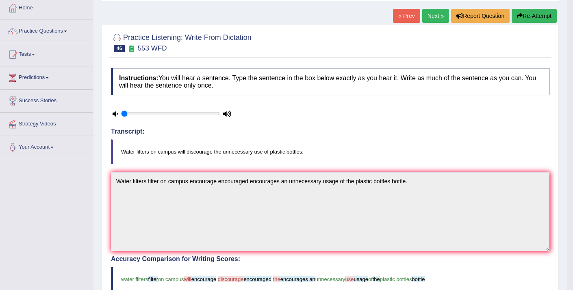
click at [428, 18] on link "Next »" at bounding box center [436, 16] width 27 height 14
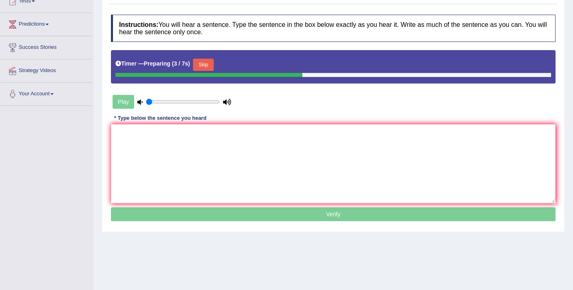
scroll to position [102, 0]
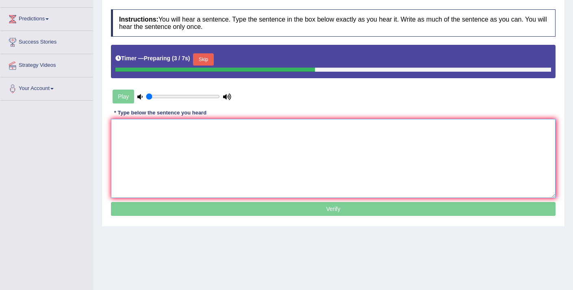
click at [236, 135] on textarea at bounding box center [333, 158] width 445 height 79
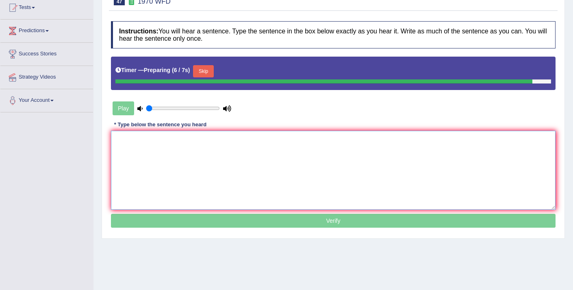
scroll to position [92, 0]
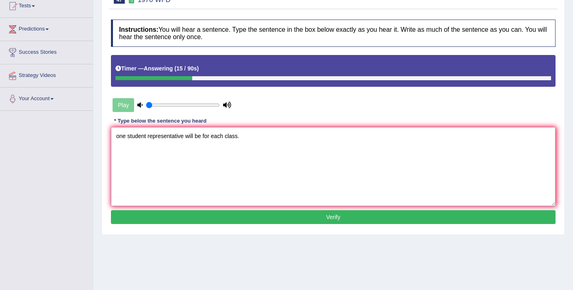
click at [120, 137] on textarea "one student representative will be for each class." at bounding box center [333, 166] width 445 height 79
click at [149, 138] on textarea "One student representative will be for each class." at bounding box center [333, 166] width 445 height 79
click at [278, 139] on textarea "One student students student's students' representative will be for each class." at bounding box center [333, 166] width 445 height 79
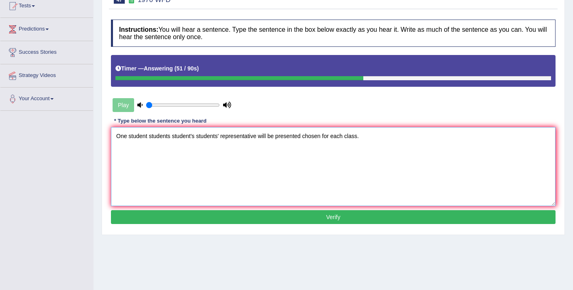
type textarea "One student students student's students' representative will be presented chose…"
click at [294, 220] on button "Verify" at bounding box center [333, 217] width 445 height 14
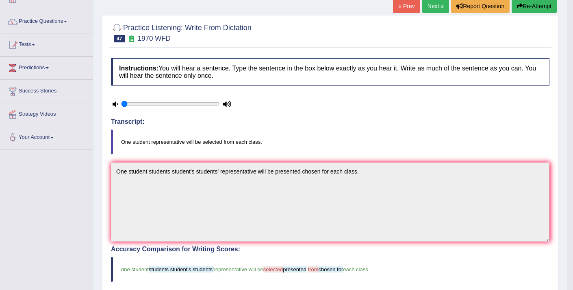
scroll to position [42, 0]
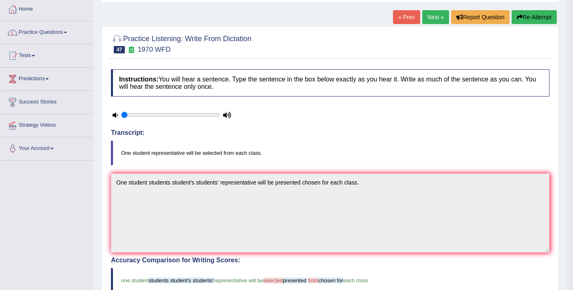
click at [424, 20] on link "Next »" at bounding box center [436, 17] width 27 height 14
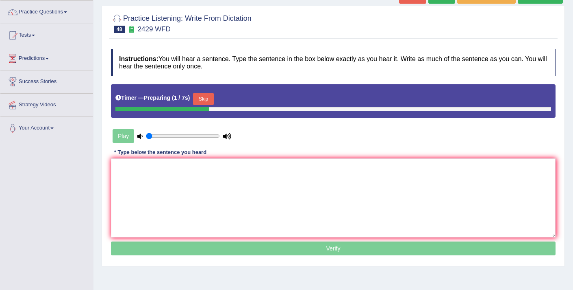
scroll to position [65, 0]
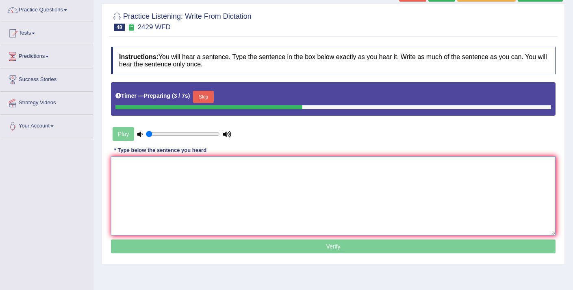
click at [241, 190] on textarea at bounding box center [333, 195] width 445 height 79
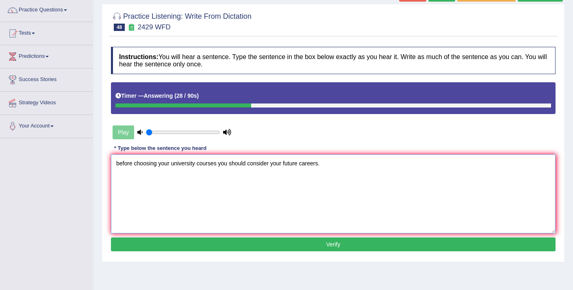
click at [119, 162] on textarea "before choosing your university courses you should consider your future careers." at bounding box center [333, 193] width 445 height 79
click at [172, 164] on textarea "Before choosing your university courses you should consider your future careers." at bounding box center [333, 193] width 445 height 79
click at [228, 164] on textarea "Before choosing your the university courses you should consider your future car…" at bounding box center [333, 193] width 445 height 79
click at [314, 166] on textarea "Before choosing your the university courses course, you should consider your fu…" at bounding box center [333, 193] width 445 height 79
click at [341, 164] on textarea "Before choosing your the university courses course, you should consider your th…" at bounding box center [333, 193] width 445 height 79
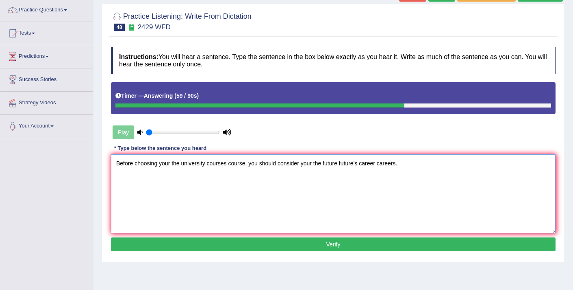
type textarea "Before choosing your the university courses course, you should consider your th…"
click at [323, 242] on button "Verify" at bounding box center [333, 244] width 445 height 14
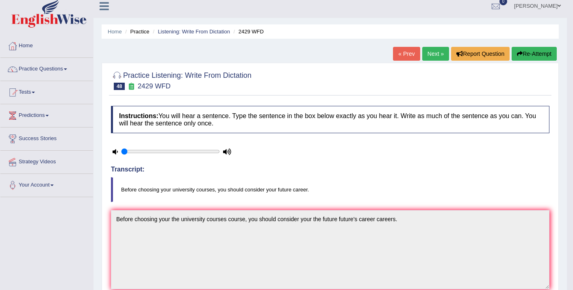
scroll to position [5, 0]
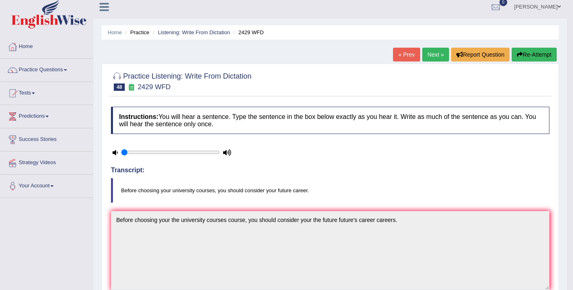
click at [433, 57] on link "Next »" at bounding box center [436, 55] width 27 height 14
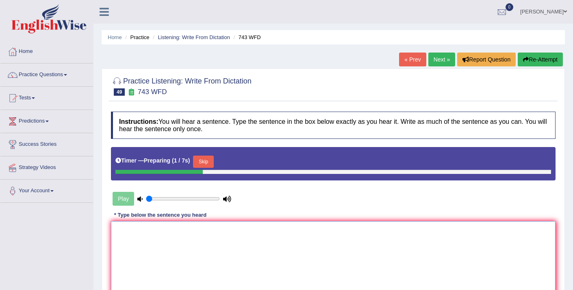
click at [229, 242] on textarea at bounding box center [333, 260] width 445 height 79
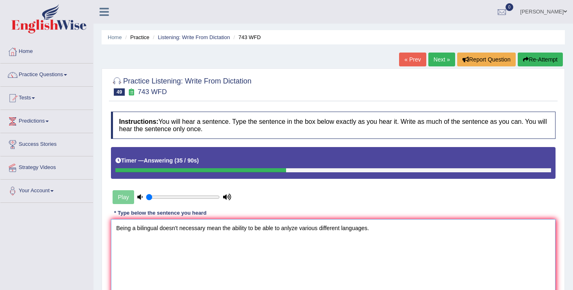
click at [179, 229] on textarea "Being a bilingual doesn't necessary mean the ability to be able to anlyze vario…" at bounding box center [333, 258] width 445 height 79
click at [314, 228] on textarea "Being a bilingual doesn't does not necessary mean the ability to be able to anl…" at bounding box center [333, 258] width 445 height 79
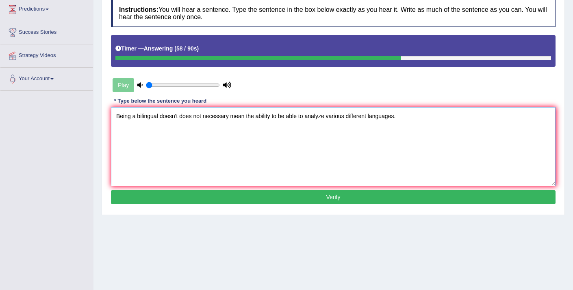
scroll to position [137, 0]
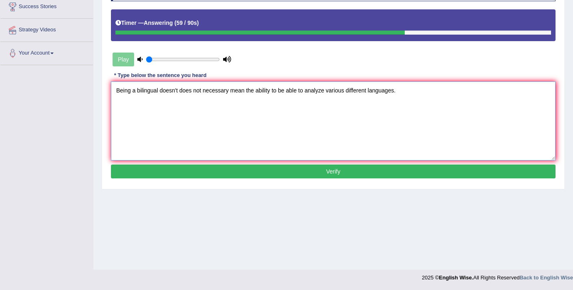
type textarea "Being a bilingual doesn't does not necessary mean the ability to be able to ana…"
click at [328, 169] on button "Verify" at bounding box center [333, 171] width 445 height 14
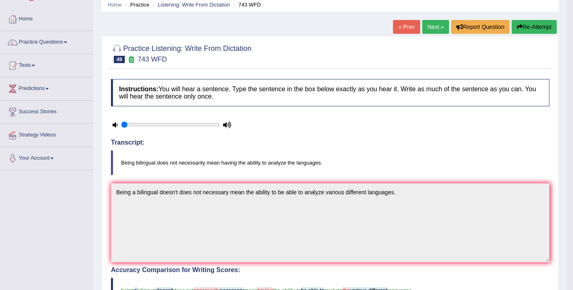
scroll to position [31, 0]
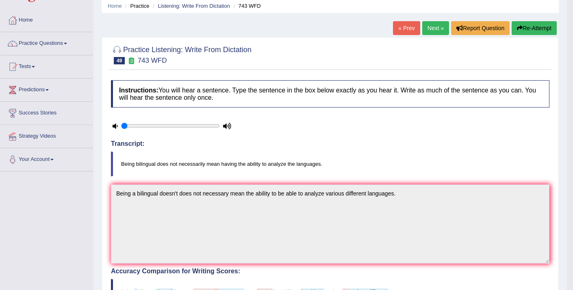
click at [428, 32] on link "Next »" at bounding box center [436, 28] width 27 height 14
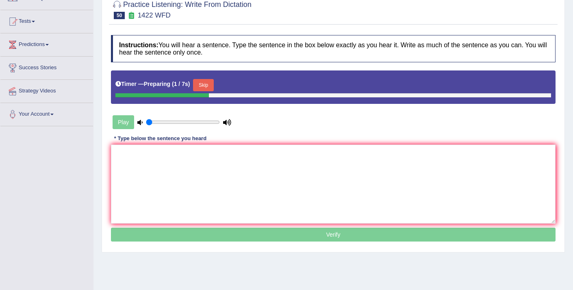
scroll to position [80, 0]
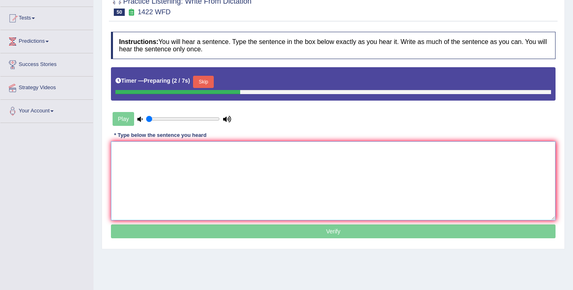
click at [259, 160] on textarea at bounding box center [333, 180] width 445 height 79
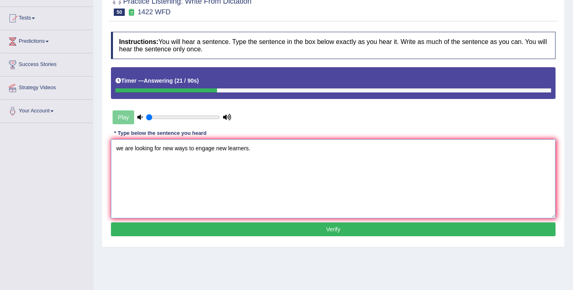
click at [217, 150] on textarea "we are looking for new ways to engage new learners." at bounding box center [333, 178] width 445 height 79
click at [121, 150] on textarea "we are looking for new ways to engage the new learners." at bounding box center [333, 178] width 445 height 79
click at [162, 147] on textarea "We are looking for new ways to engage the new learners." at bounding box center [333, 178] width 445 height 79
type textarea "We are looking for the new ways to engage the new learners."
click at [272, 228] on button "Verify" at bounding box center [333, 229] width 445 height 14
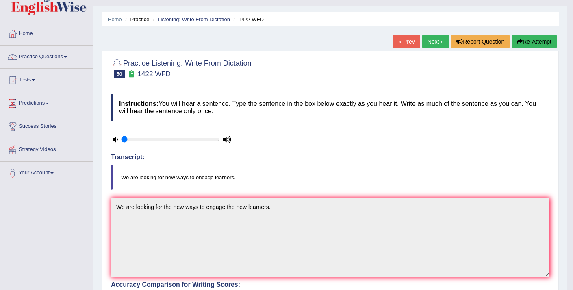
scroll to position [7, 0]
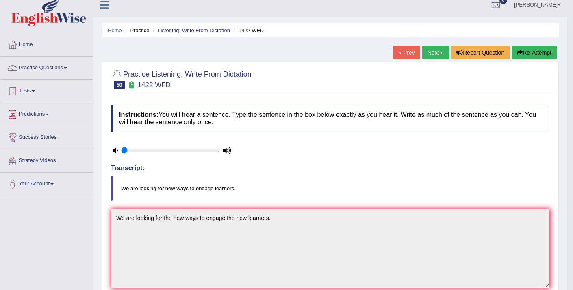
click at [432, 50] on link "Next »" at bounding box center [436, 53] width 27 height 14
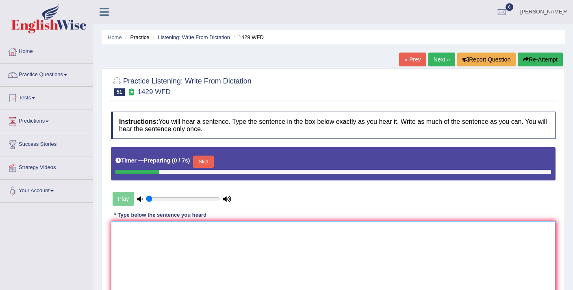
click at [181, 249] on textarea at bounding box center [333, 260] width 445 height 79
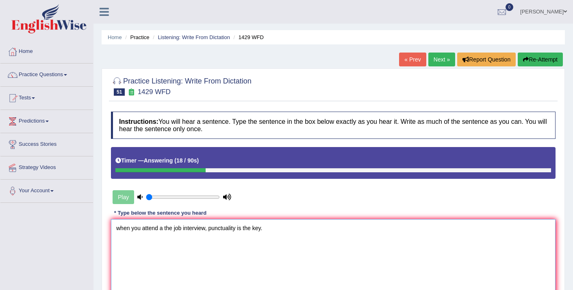
click at [121, 231] on textarea "when you attend a the job interview, punctuality is the key." at bounding box center [333, 258] width 445 height 79
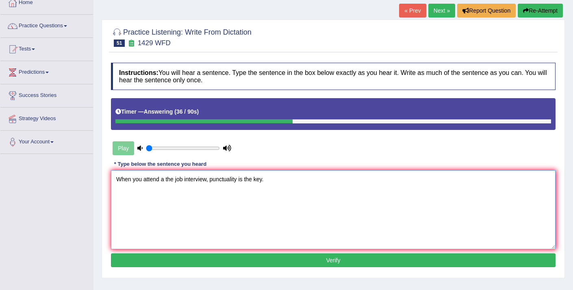
scroll to position [68, 0]
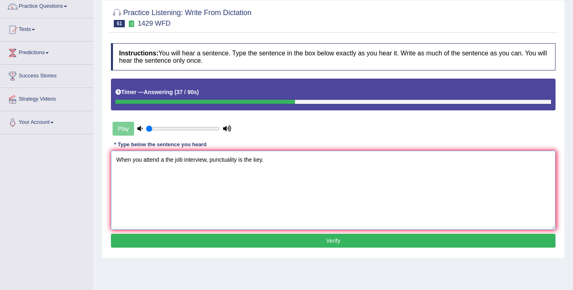
type textarea "When you attend a the job interview, punctuality is the key."
click at [208, 243] on button "Verify" at bounding box center [333, 240] width 445 height 14
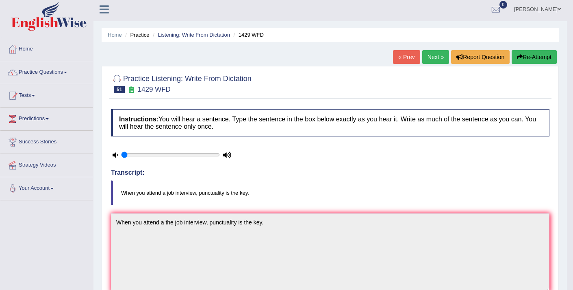
scroll to position [0, 0]
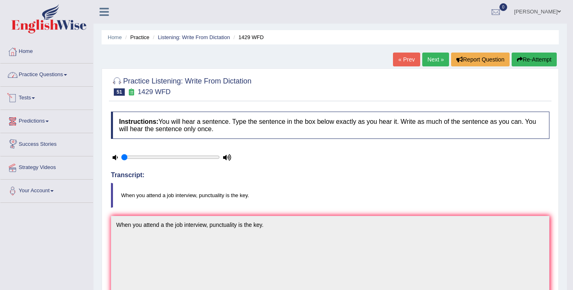
click at [57, 76] on link "Practice Questions" at bounding box center [46, 73] width 93 height 20
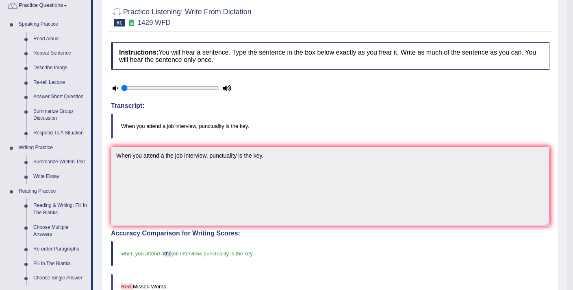
scroll to position [72, 0]
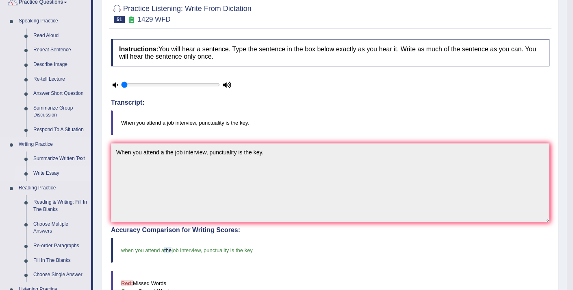
click at [46, 172] on link "Write Essay" at bounding box center [60, 173] width 61 height 15
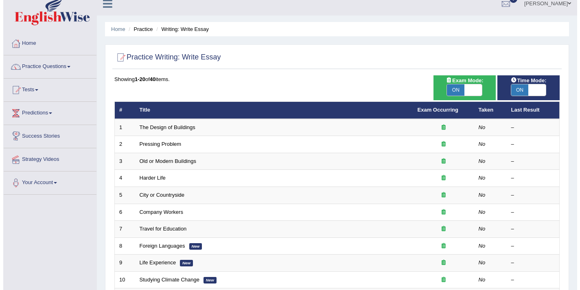
scroll to position [12, 0]
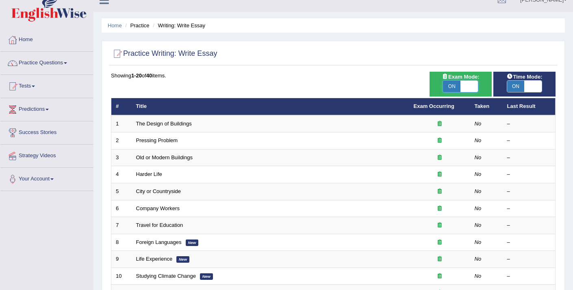
click at [468, 83] on span at bounding box center [469, 86] width 17 height 11
checkbox input "false"
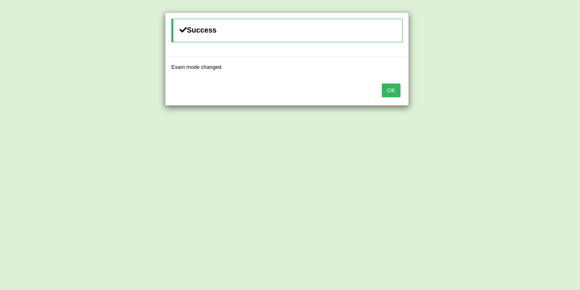
click at [390, 91] on button "OK" at bounding box center [391, 90] width 19 height 14
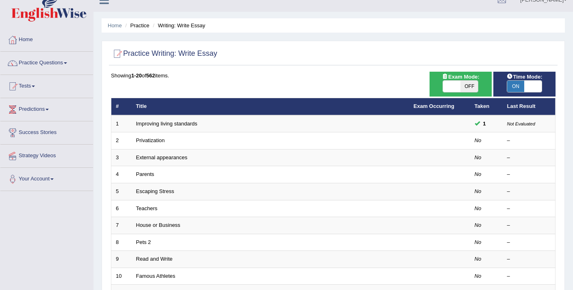
click at [540, 85] on span at bounding box center [533, 86] width 17 height 11
checkbox input "false"
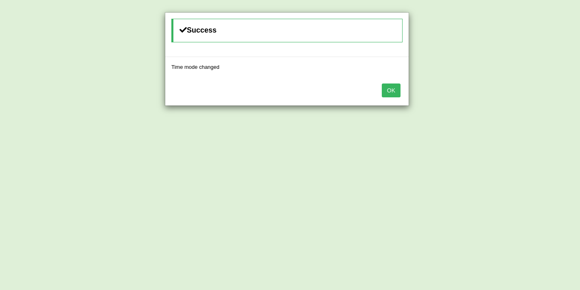
click at [391, 87] on button "OK" at bounding box center [391, 90] width 19 height 14
